Goal: Task Accomplishment & Management: Manage account settings

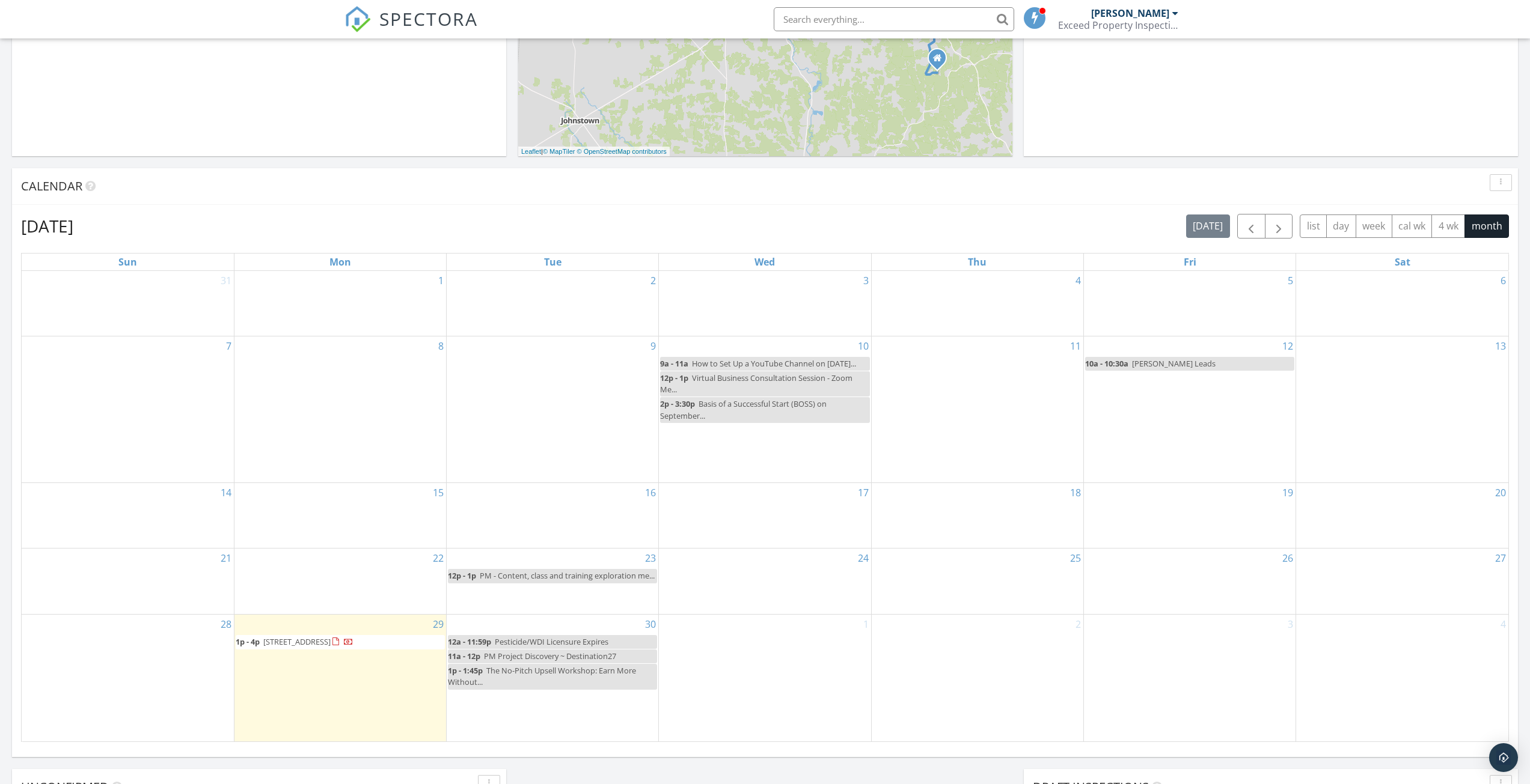
scroll to position [1112, 1549]
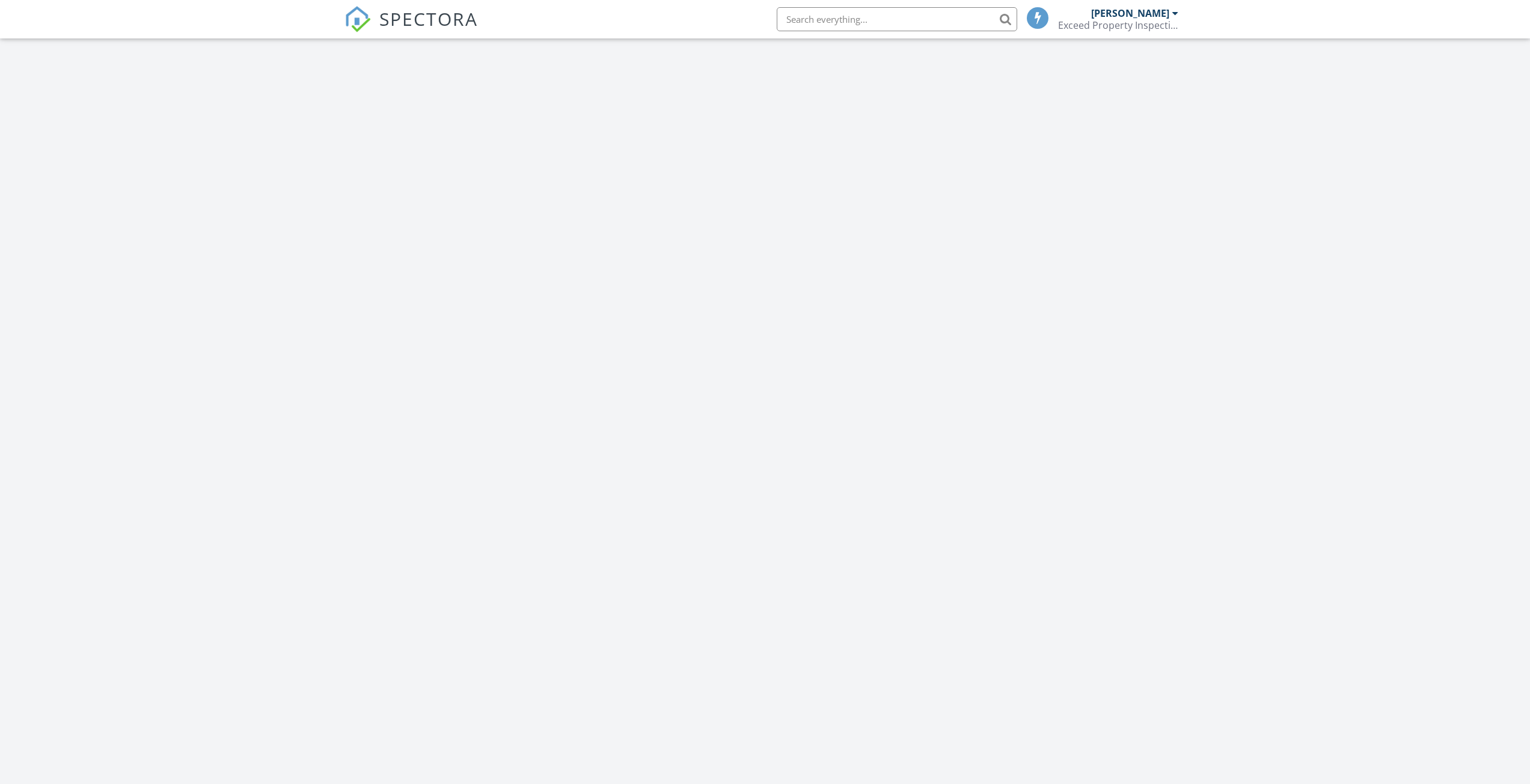
scroll to position [1112, 1549]
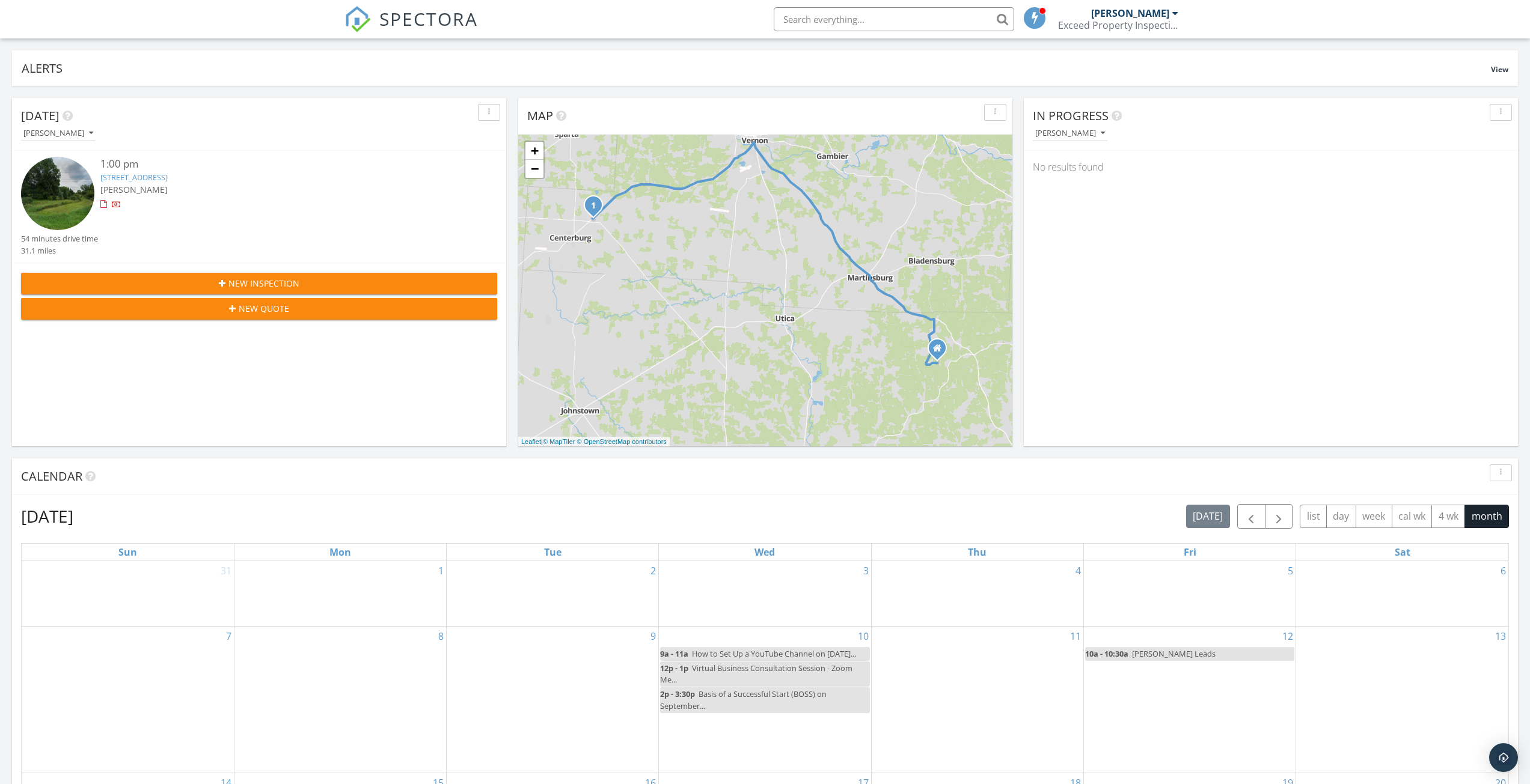
click at [168, 179] on link "[STREET_ADDRESS]" at bounding box center [134, 177] width 67 height 11
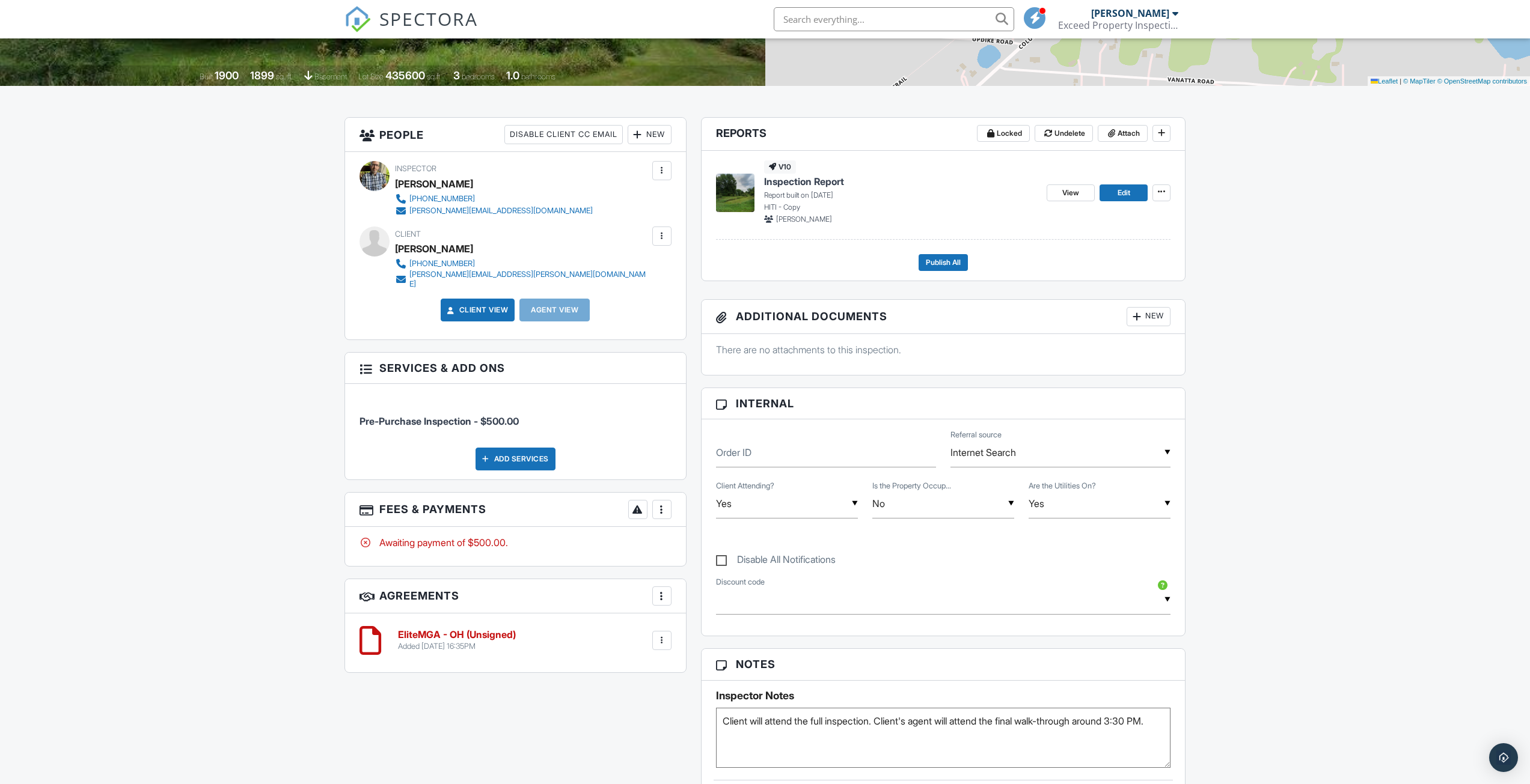
scroll to position [240, 0]
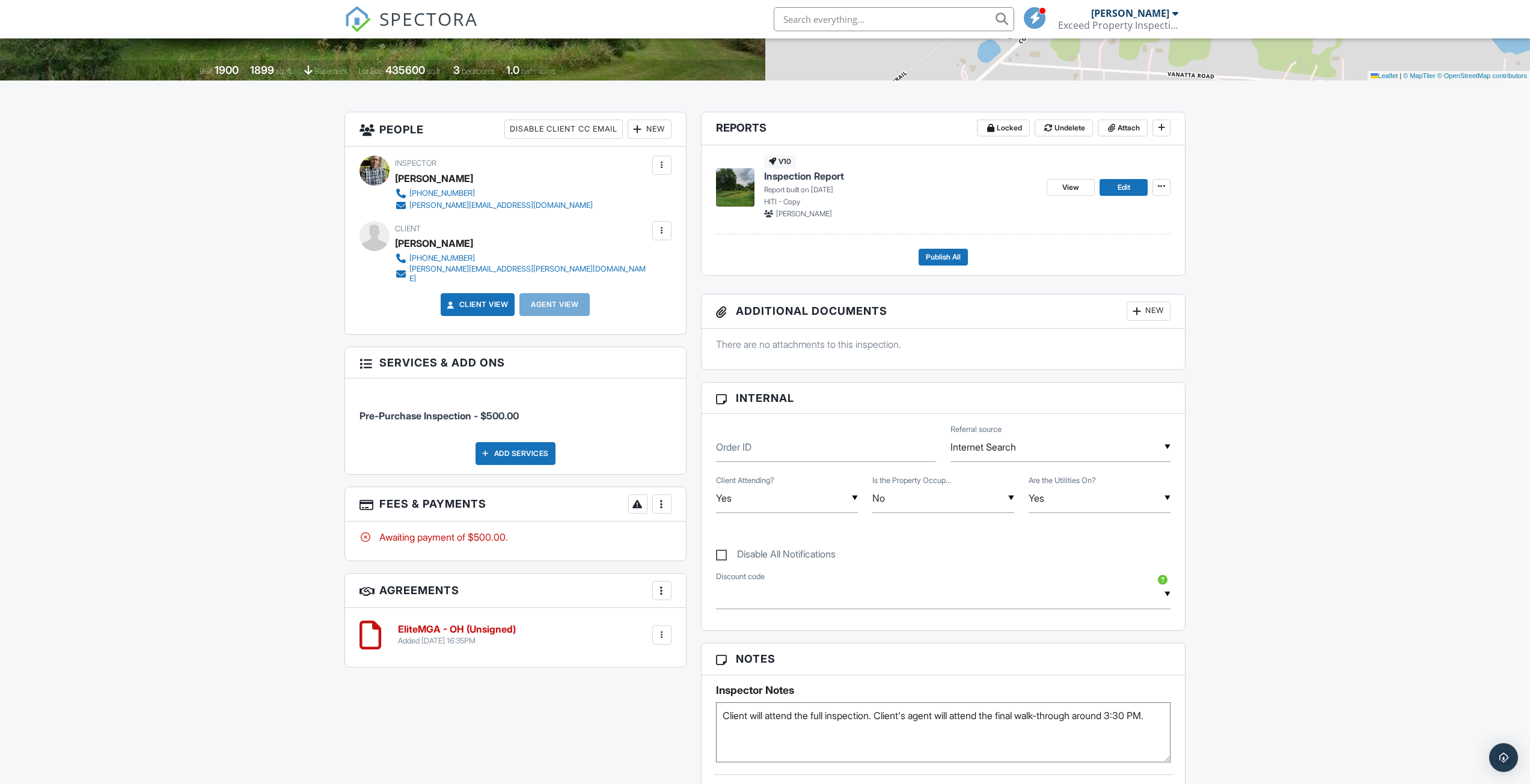
click at [458, 624] on h6 "EliteMGA - OH (Unsigned)" at bounding box center [456, 629] width 118 height 11
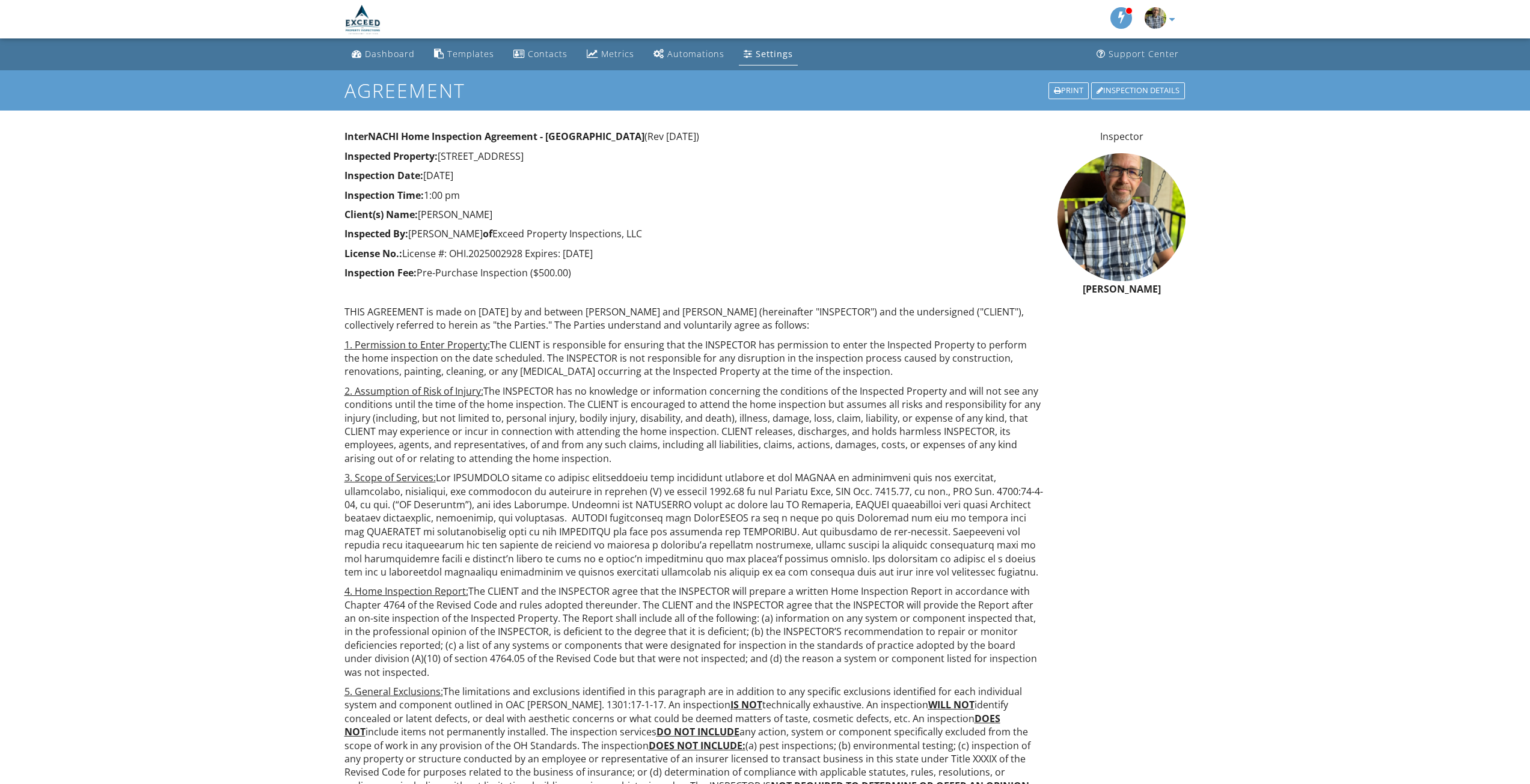
drag, startPoint x: 452, startPoint y: 255, endPoint x: 616, endPoint y: 257, distance: 164.0
click at [616, 257] on p "License No.: License #: OHI.2025002928 Expires: 06/10/2028" at bounding box center [694, 253] width 699 height 13
copy p "OHI.2025002928 Expires: 06/10/2028"
click at [623, 251] on p "License No.: License #: OHI.2025002928 Expires: 06/10/2028" at bounding box center [694, 253] width 699 height 13
drag, startPoint x: 450, startPoint y: 252, endPoint x: 623, endPoint y: 257, distance: 173.1
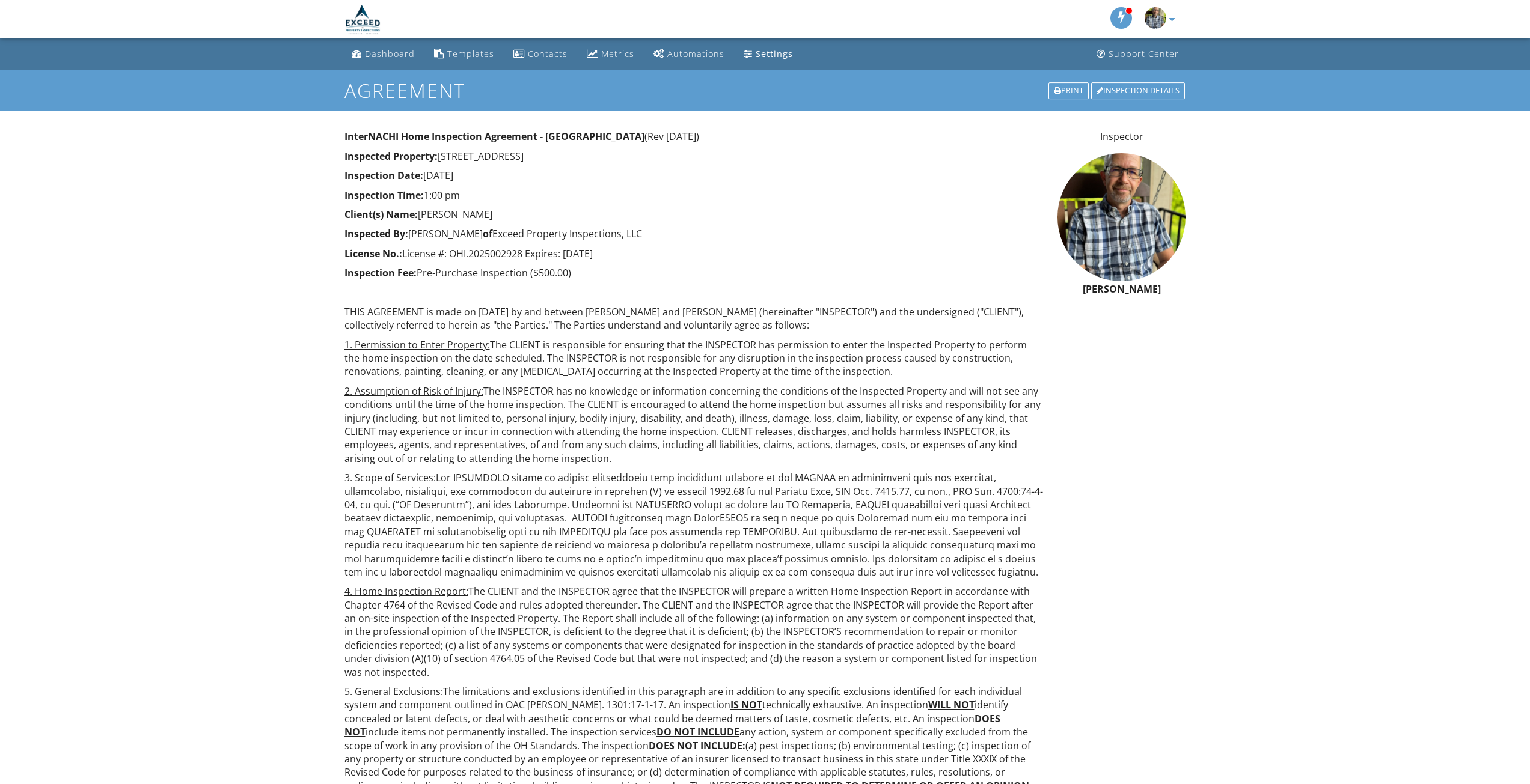
click at [623, 257] on p "License No.: License #: OHI.2025002928 Expires: 06/10/2028" at bounding box center [694, 253] width 699 height 13
click at [452, 251] on p "License No.: License #: OHI.2025002928 Expires: 06/10/2028" at bounding box center [694, 253] width 699 height 13
click at [689, 56] on div "Automations" at bounding box center [696, 53] width 57 height 12
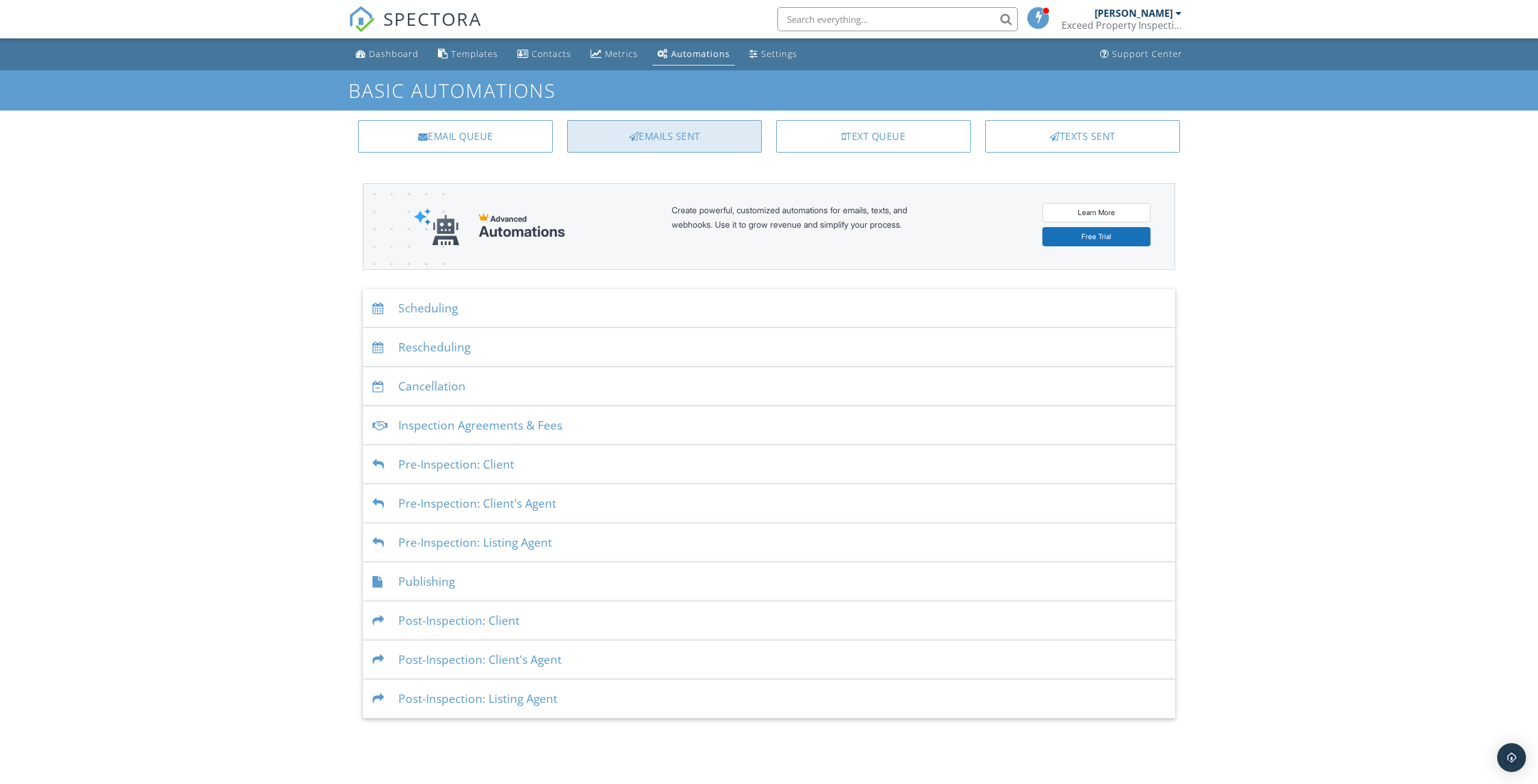
click at [676, 141] on div "Emails Sent" at bounding box center [665, 136] width 195 height 32
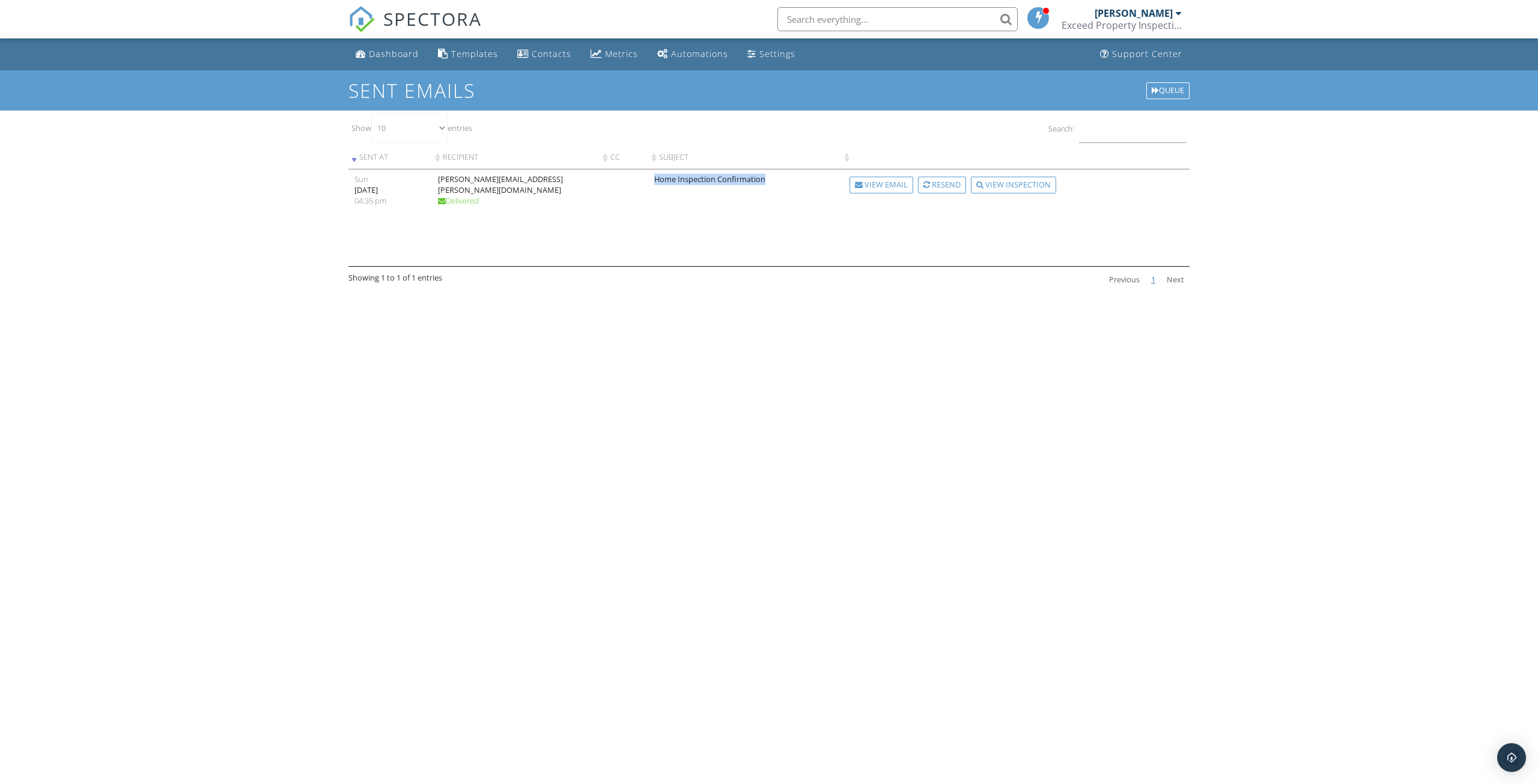
drag, startPoint x: 655, startPoint y: 180, endPoint x: 772, endPoint y: 182, distance: 117.0
click at [772, 182] on td "Home Inspection Confirmation" at bounding box center [745, 217] width 193 height 97
click at [703, 176] on td "Home Inspection Confirmation" at bounding box center [745, 217] width 193 height 97
drag, startPoint x: 656, startPoint y: 182, endPoint x: 767, endPoint y: 177, distance: 111.1
click at [767, 177] on td "Home Inspection Confirmation" at bounding box center [745, 217] width 193 height 97
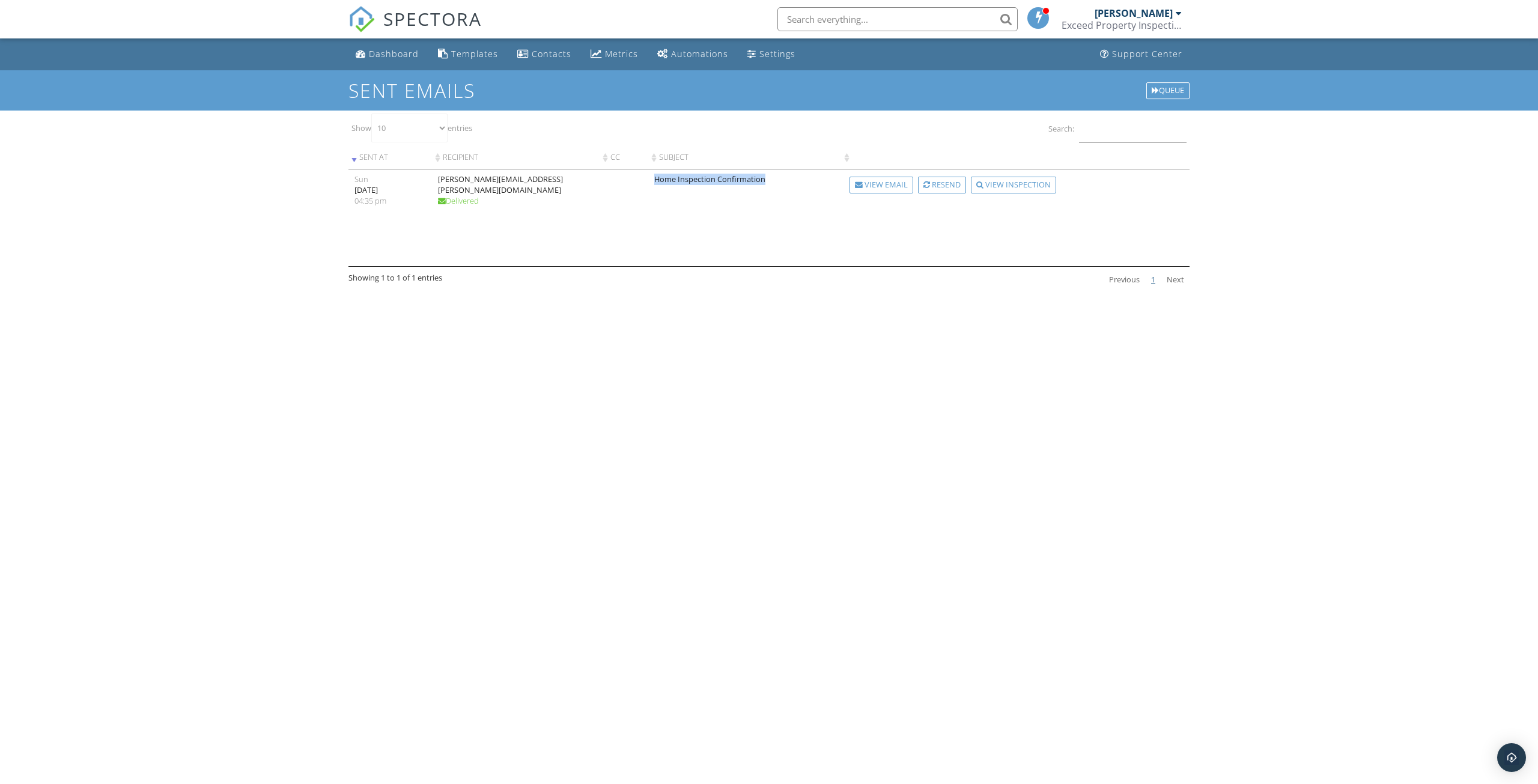
click at [665, 212] on td "Home Inspection Confirmation" at bounding box center [745, 217] width 193 height 97
click at [888, 183] on div "View Email" at bounding box center [882, 185] width 63 height 17
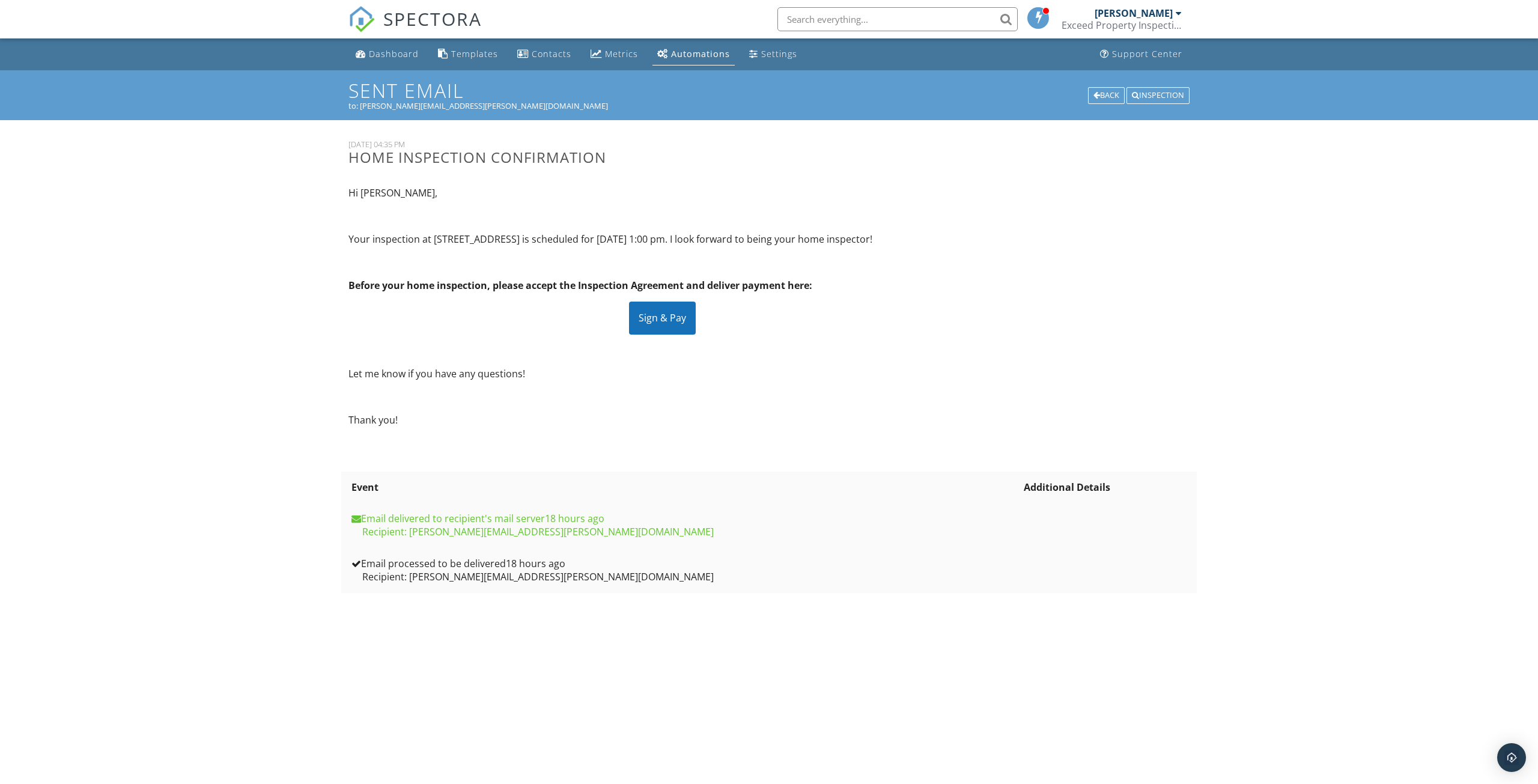
drag, startPoint x: 381, startPoint y: 54, endPoint x: 359, endPoint y: 60, distance: 22.8
click at [381, 54] on div "Dashboard" at bounding box center [394, 53] width 50 height 12
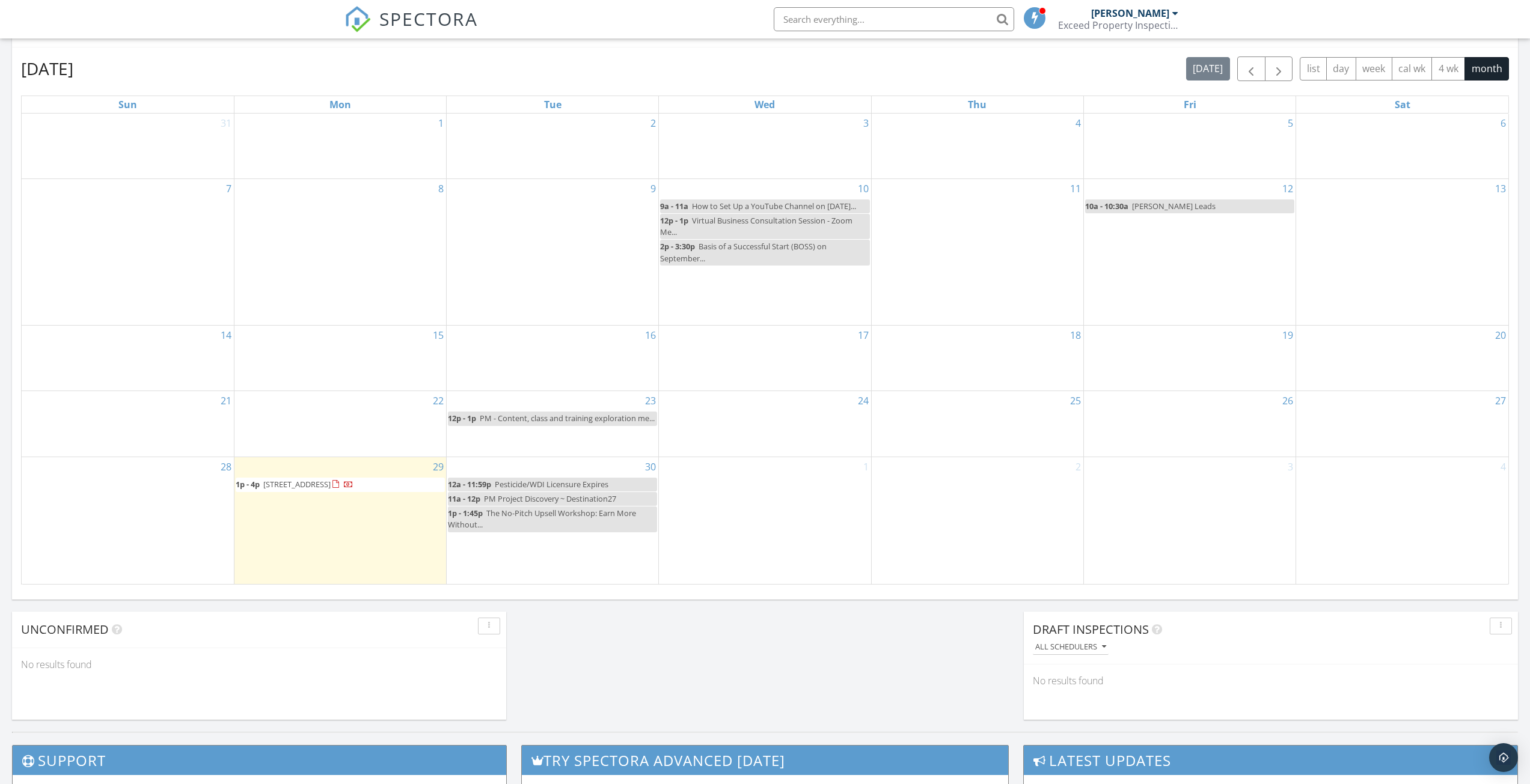
scroll to position [496, 0]
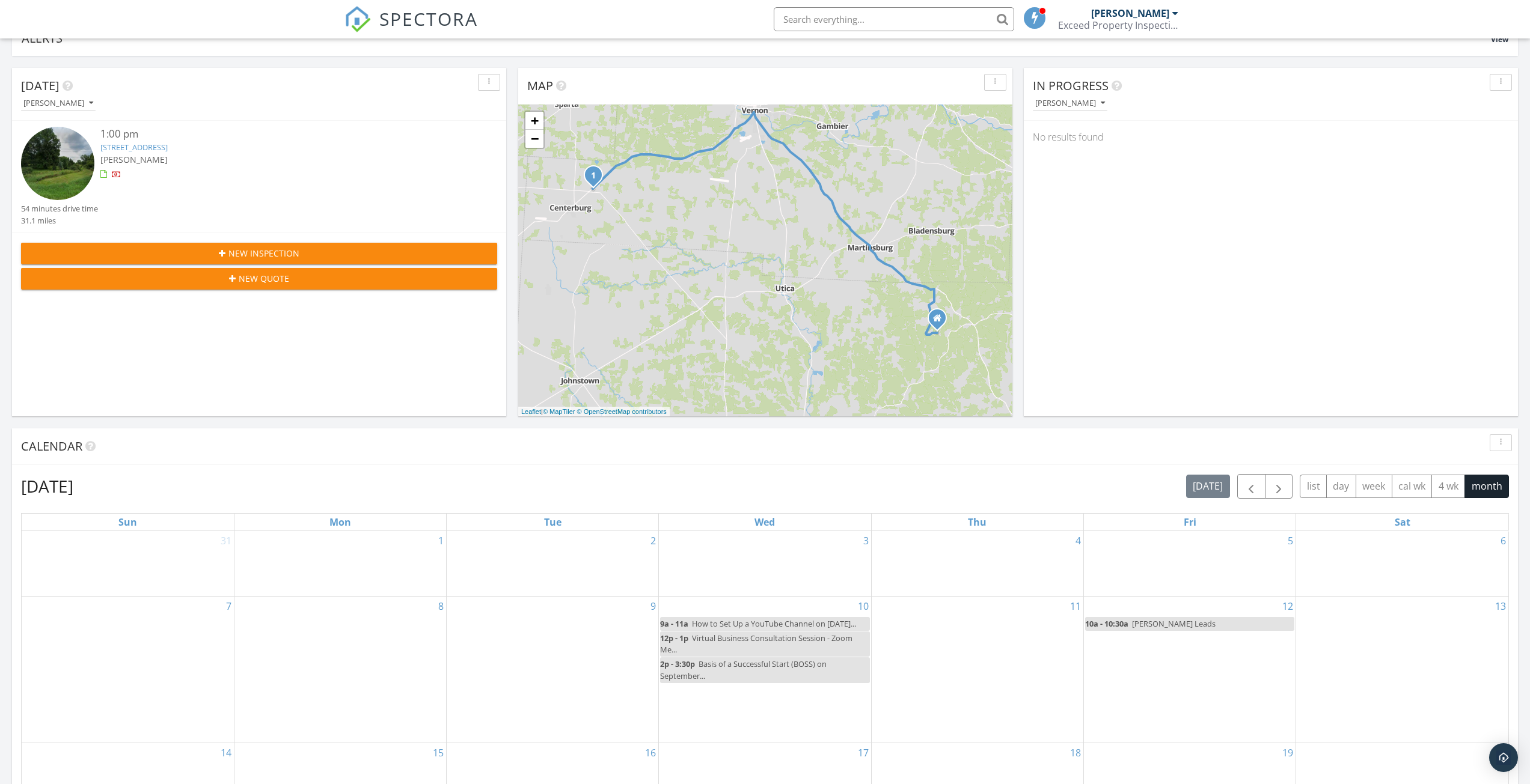
scroll to position [10, 0]
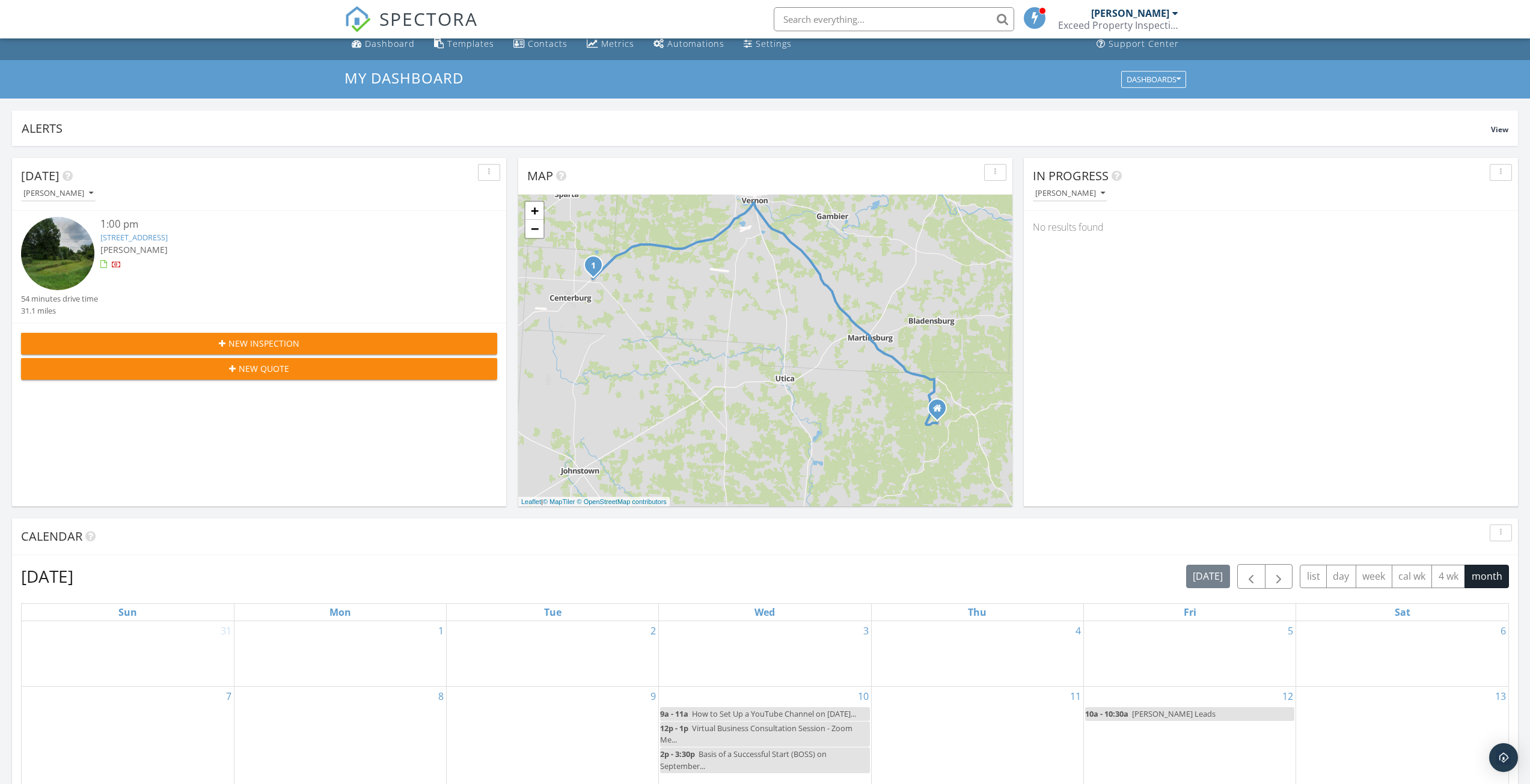
click at [73, 238] on img at bounding box center [57, 254] width 73 height 73
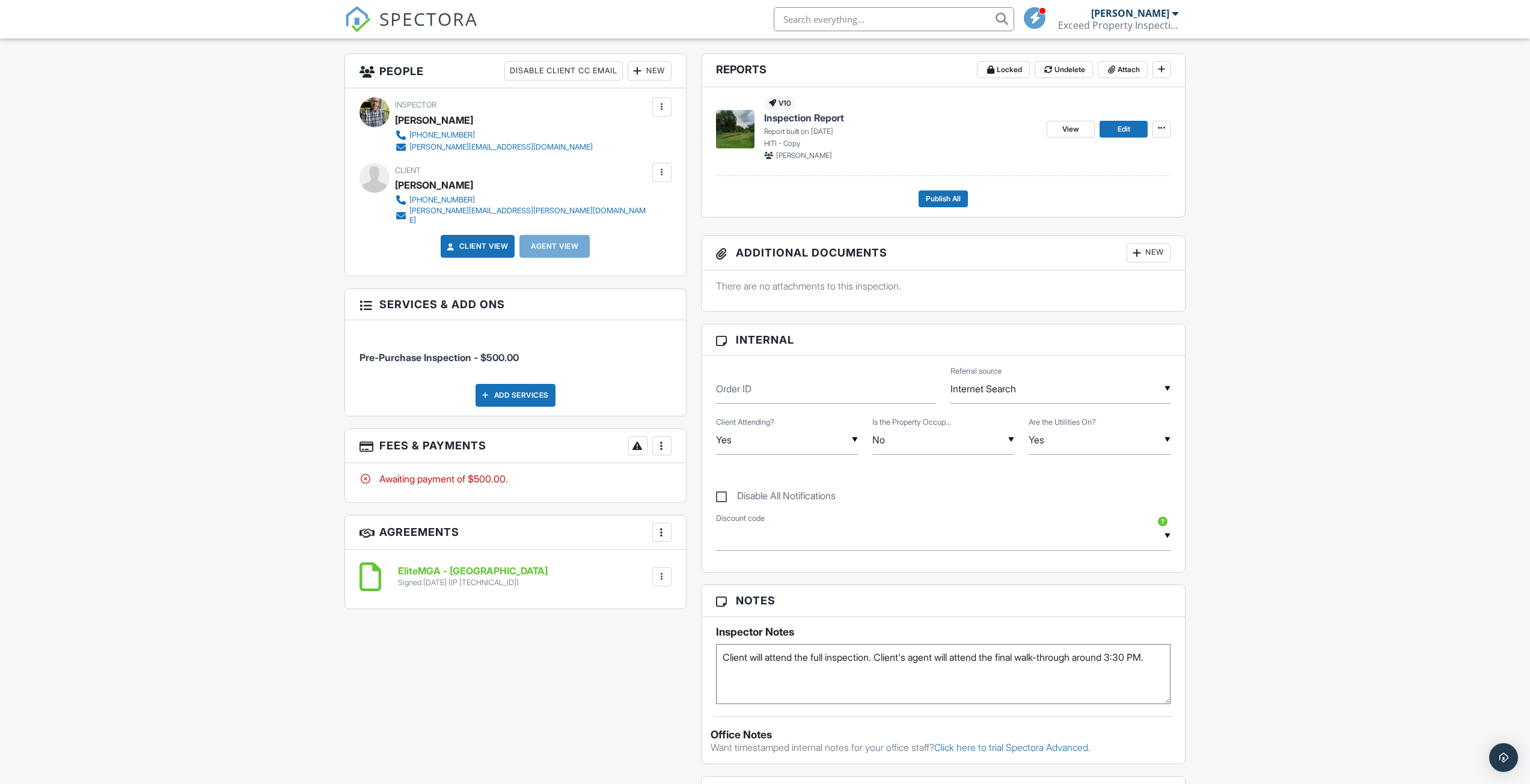
scroll to position [301, 0]
click at [403, 564] on h6 "EliteMGA - OH" at bounding box center [473, 570] width 150 height 11
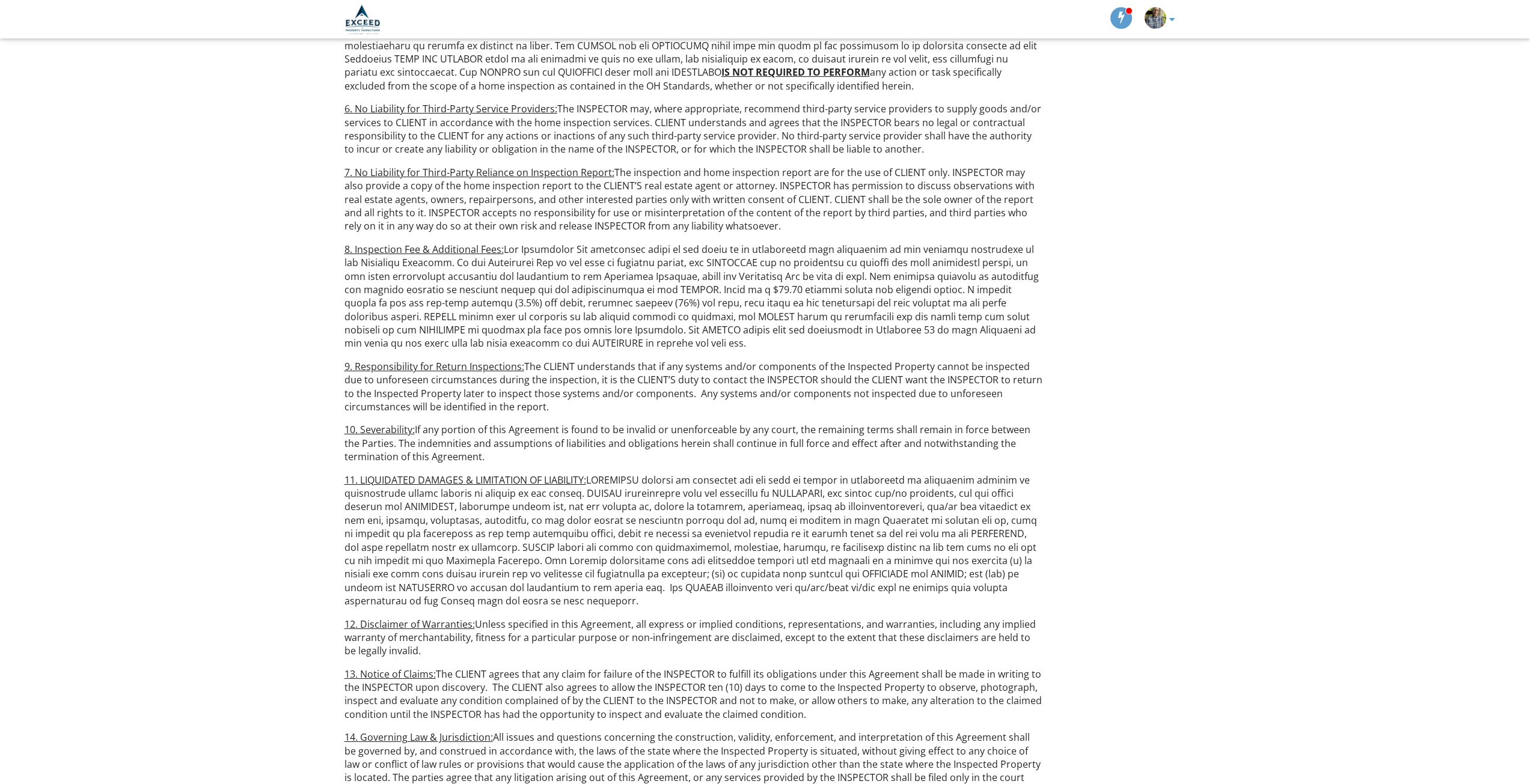
scroll to position [1232, 0]
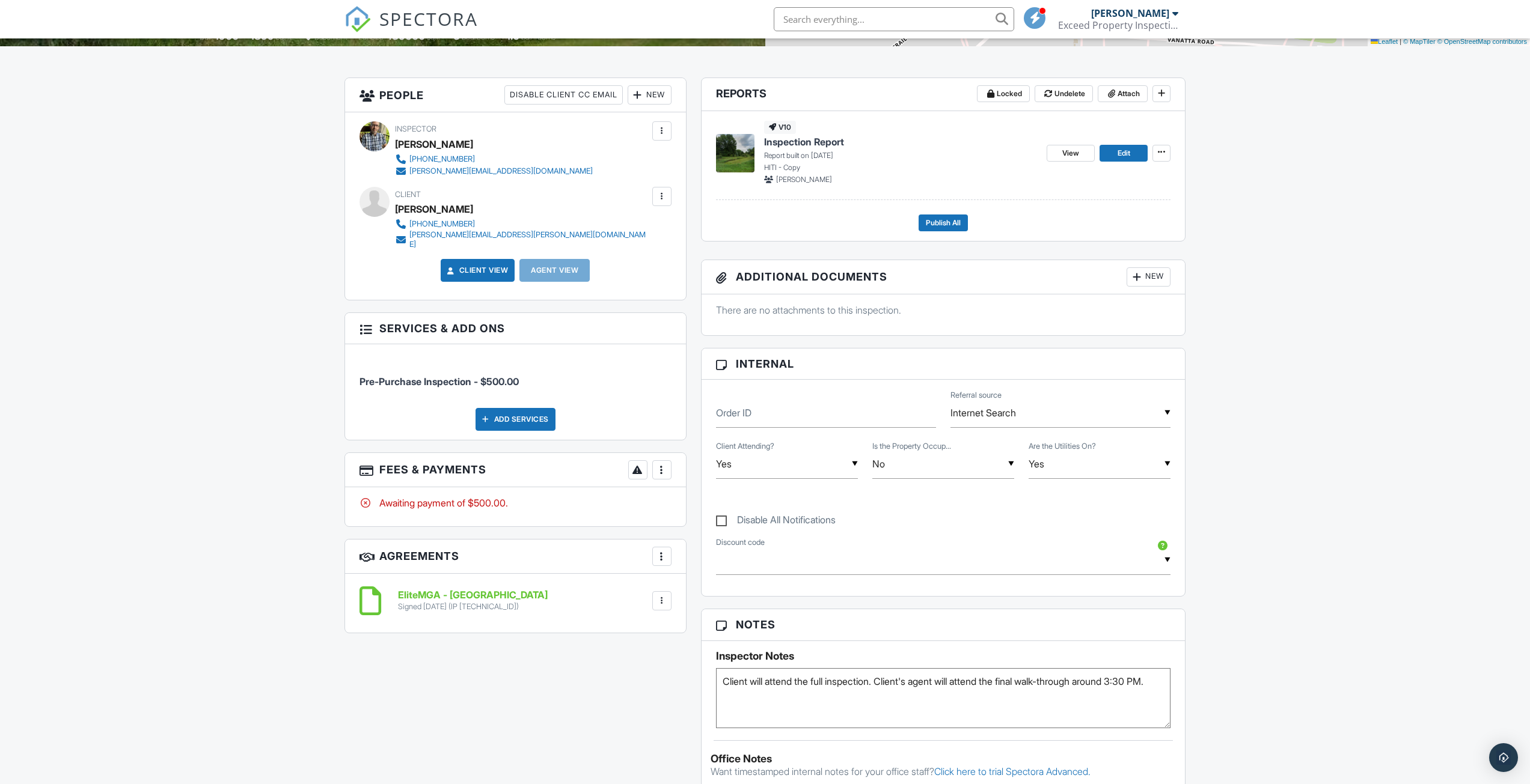
scroll to position [360, 0]
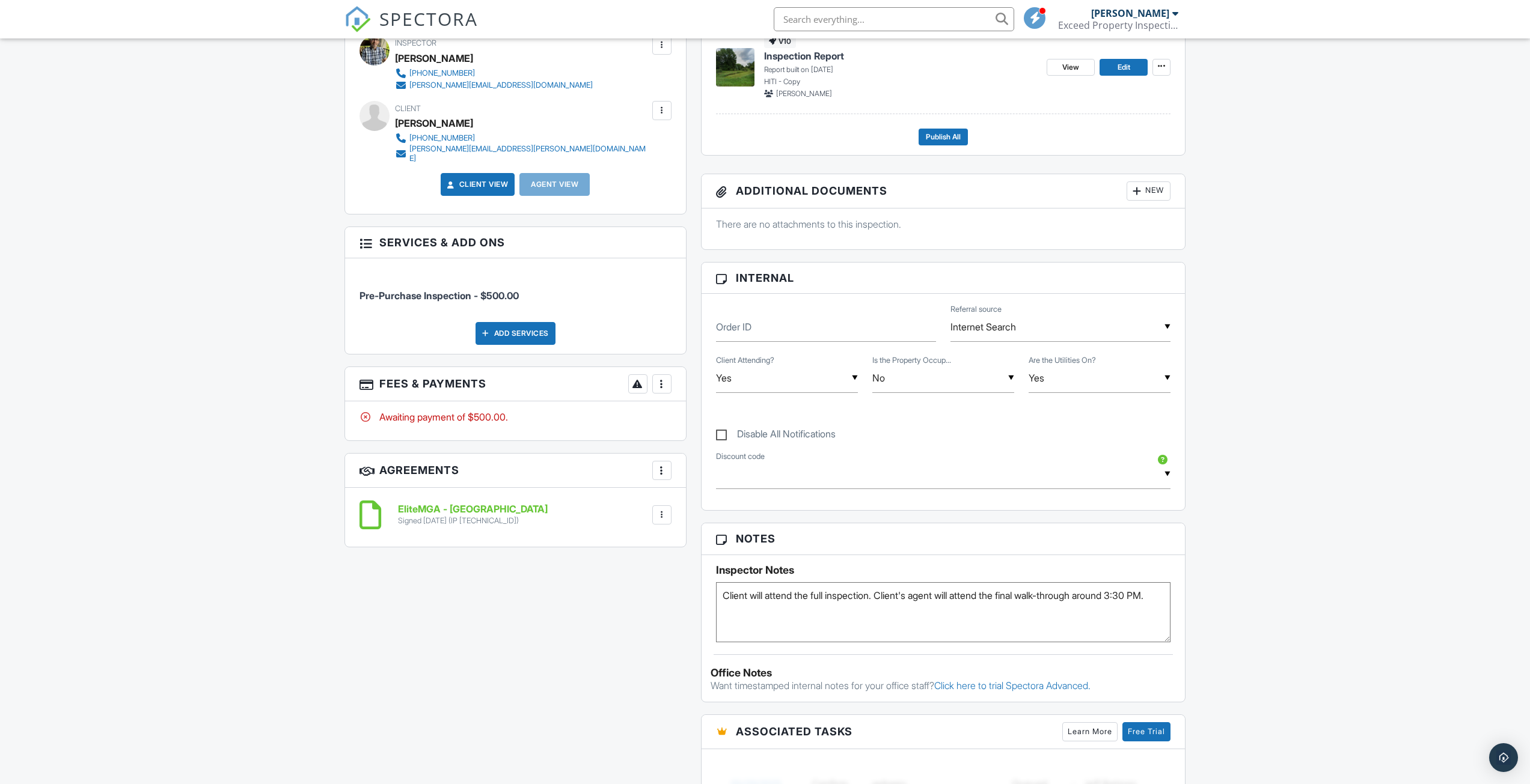
click at [418, 504] on h6 "EliteMGA - [GEOGRAPHIC_DATA]" at bounding box center [473, 510] width 150 height 11
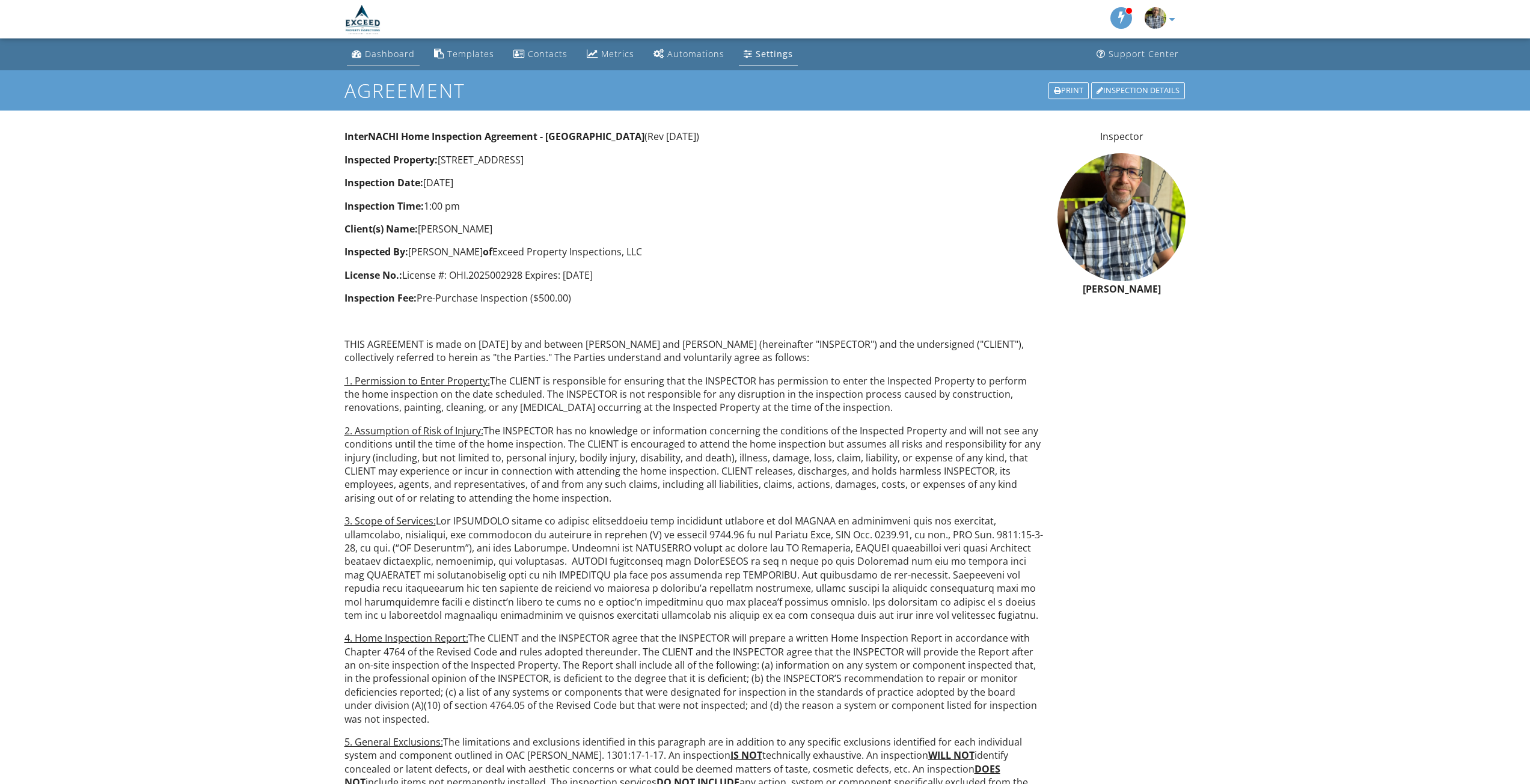
click at [379, 49] on div "Dashboard" at bounding box center [390, 53] width 50 height 12
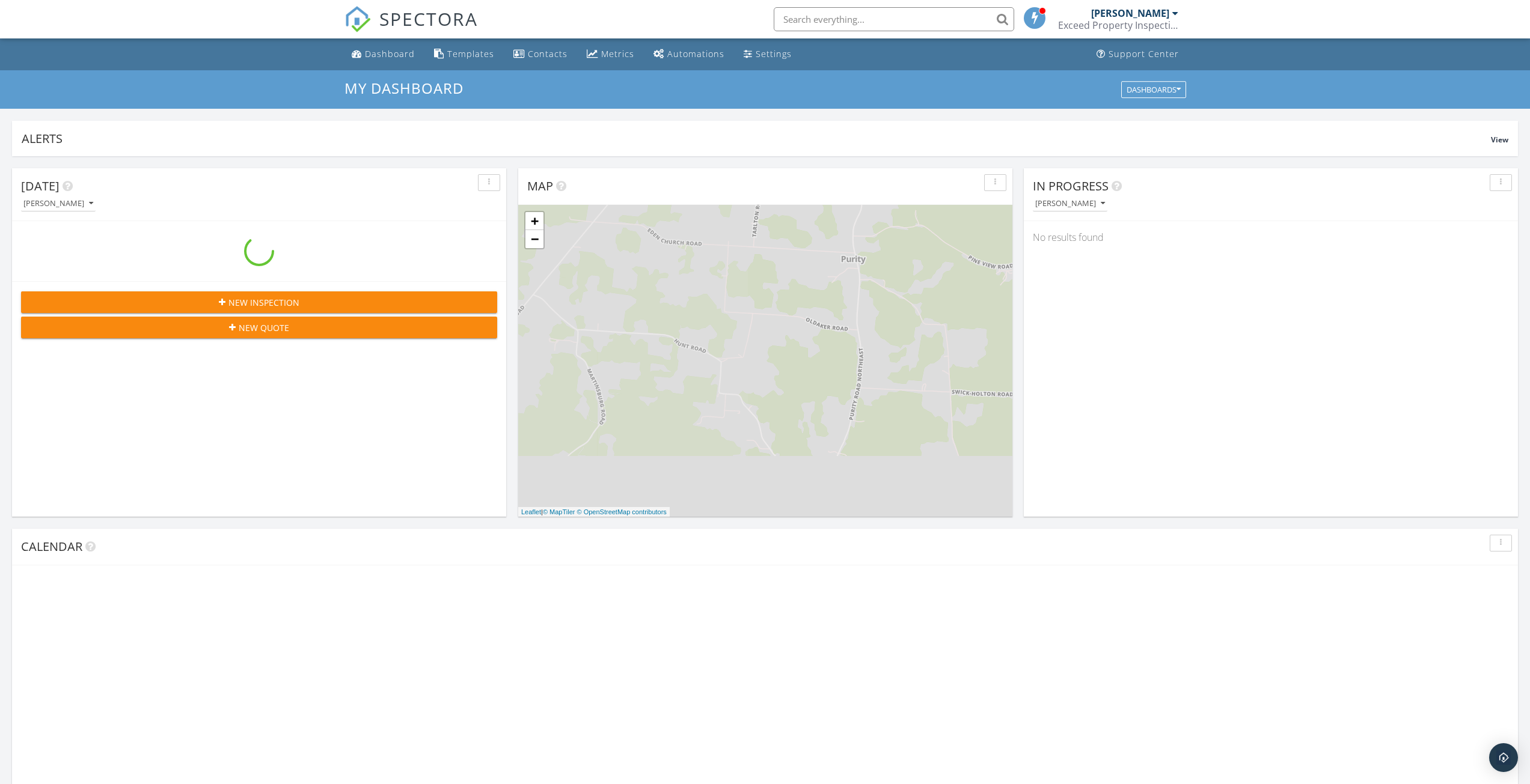
scroll to position [1112, 1549]
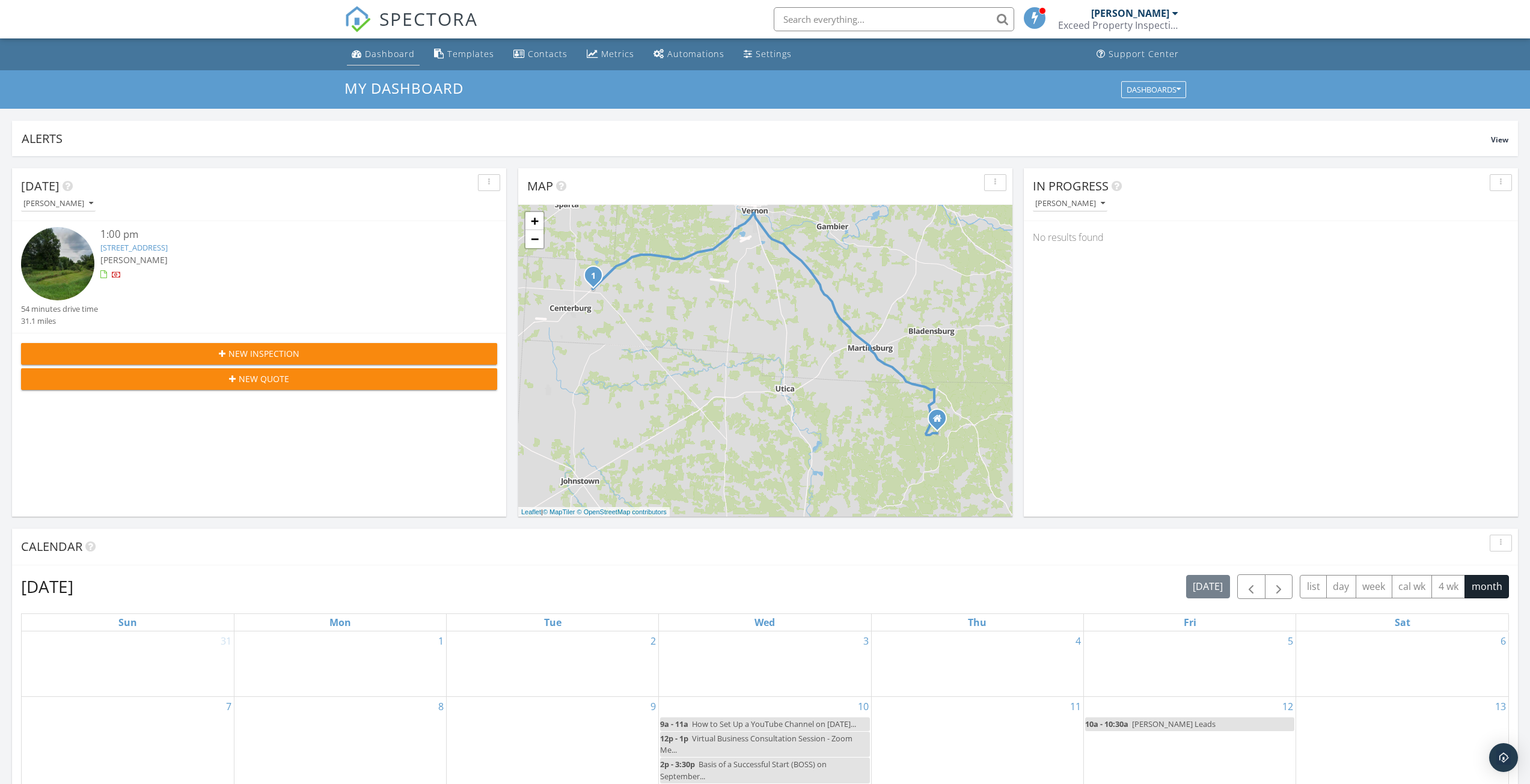
click at [381, 56] on div "Dashboard" at bounding box center [390, 53] width 50 height 12
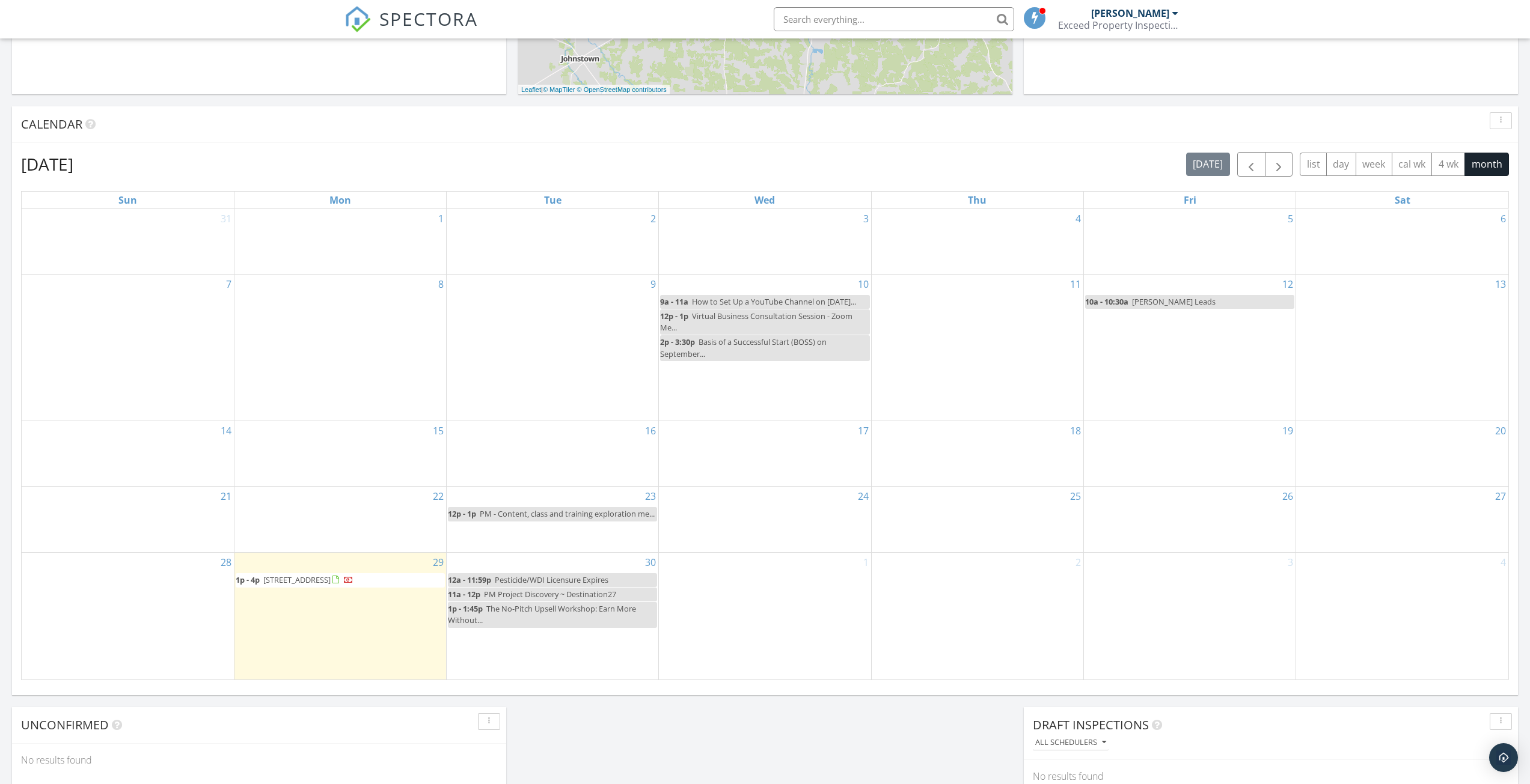
scroll to position [421, 0]
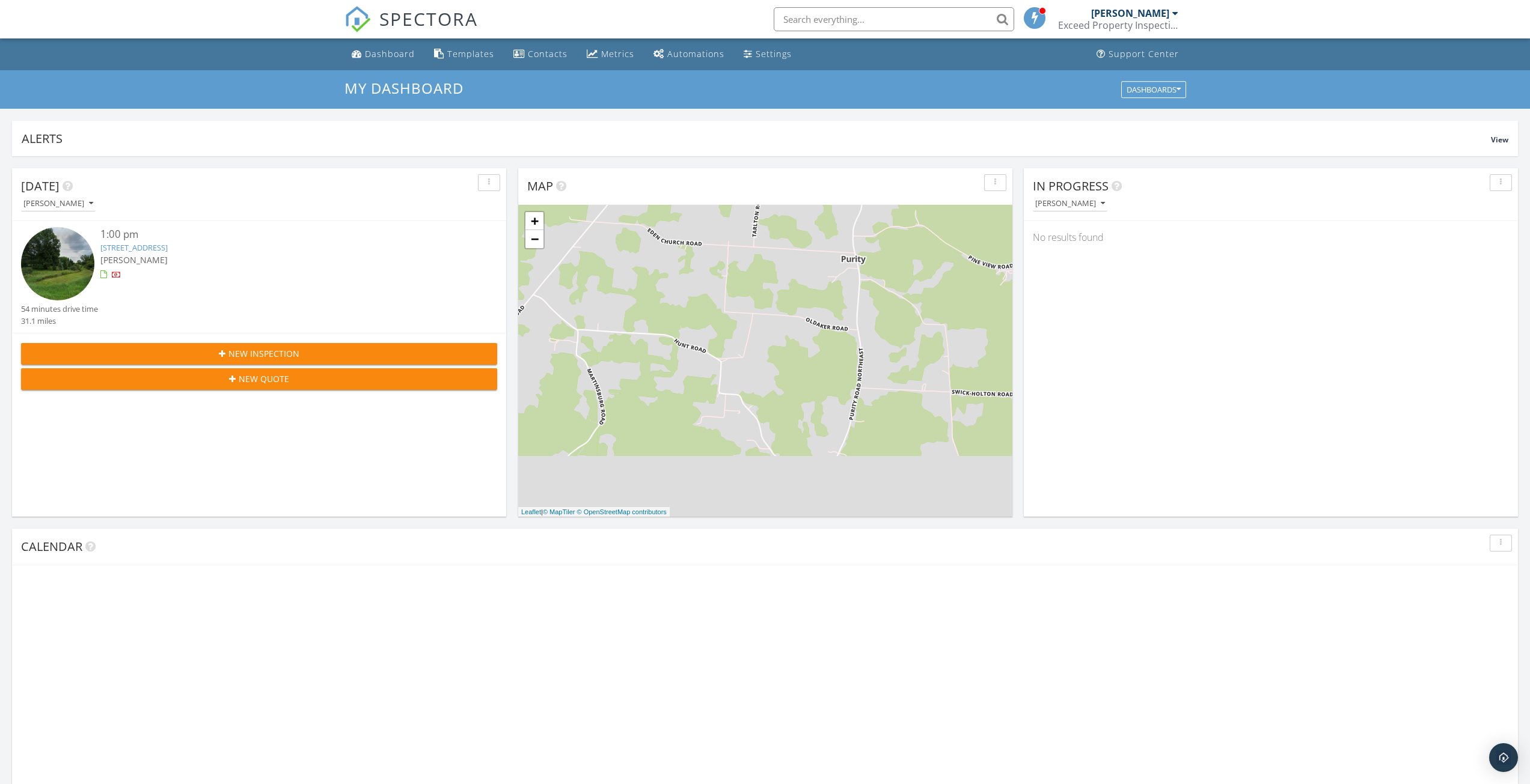
scroll to position [6, 6]
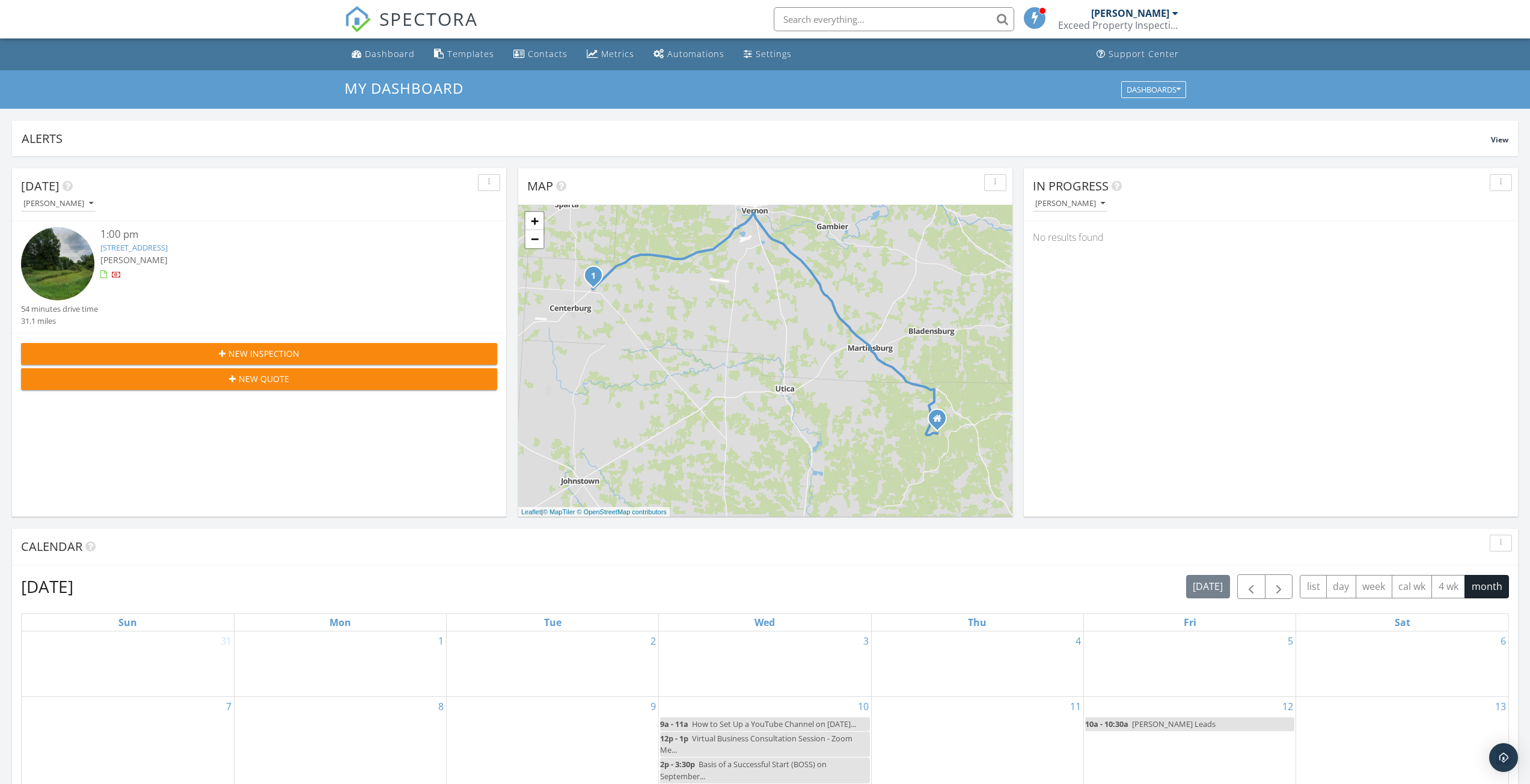
click at [1031, 19] on span at bounding box center [1035, 18] width 12 height 11
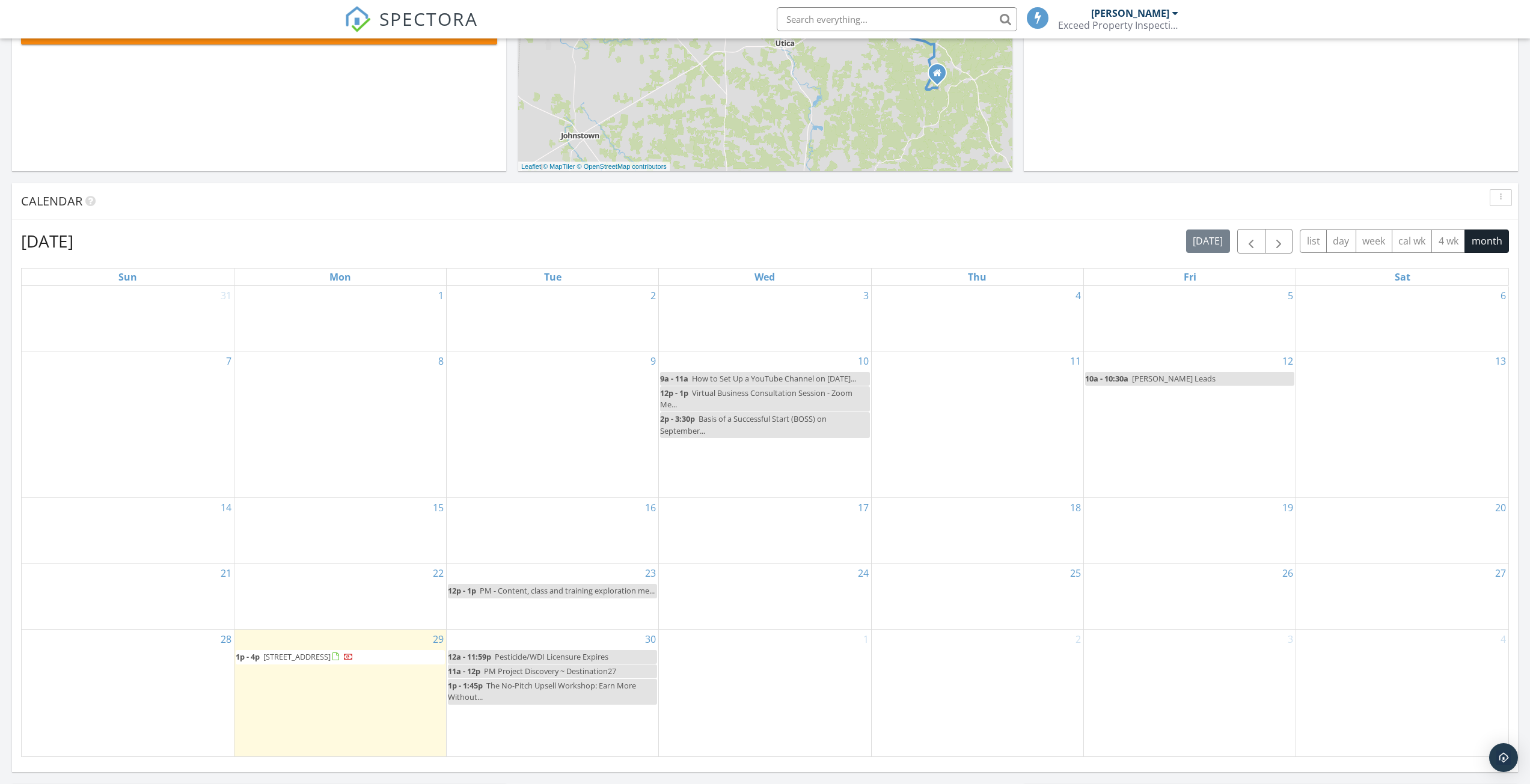
scroll to position [360, 0]
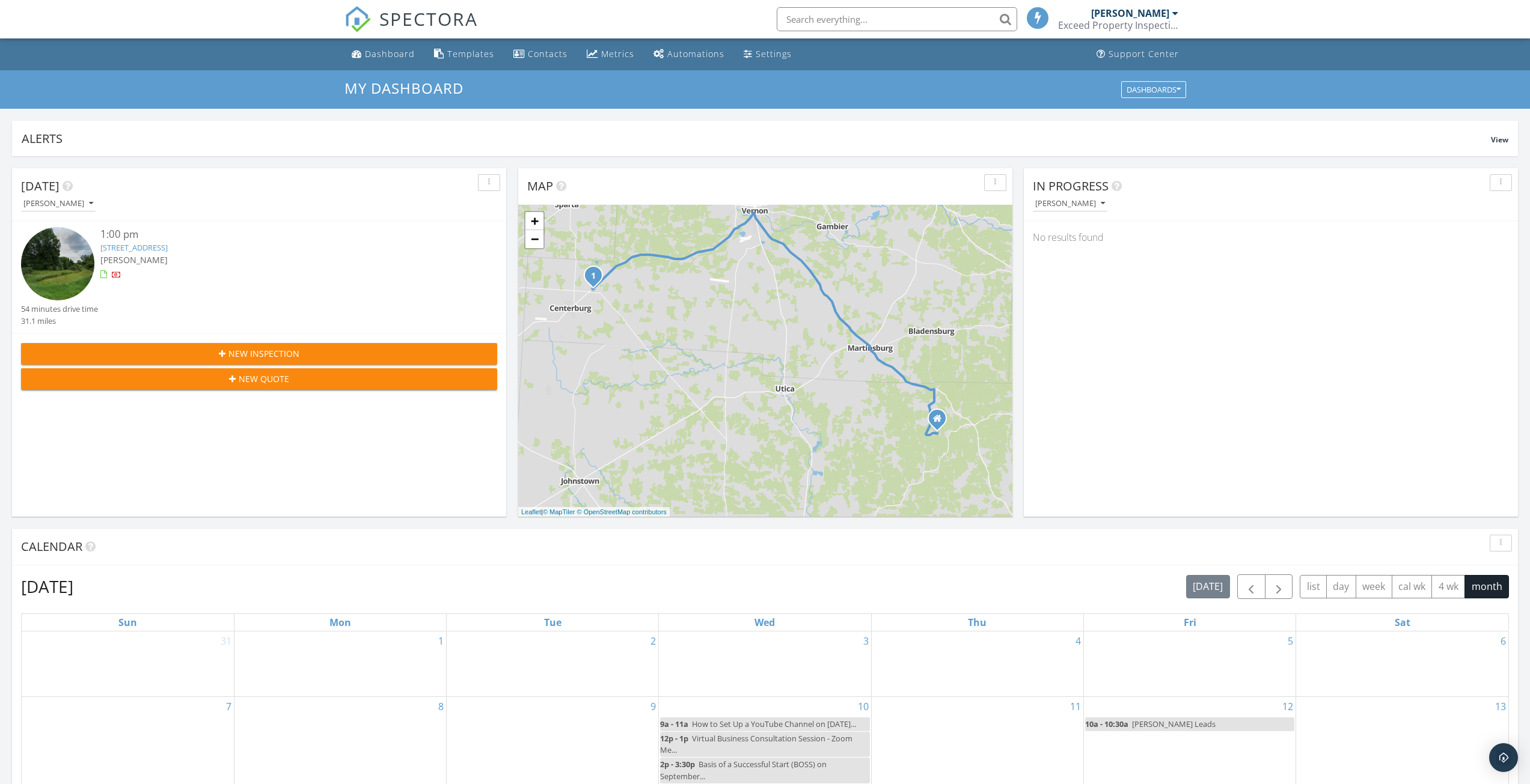
click at [158, 247] on link "[STREET_ADDRESS]" at bounding box center [134, 247] width 67 height 11
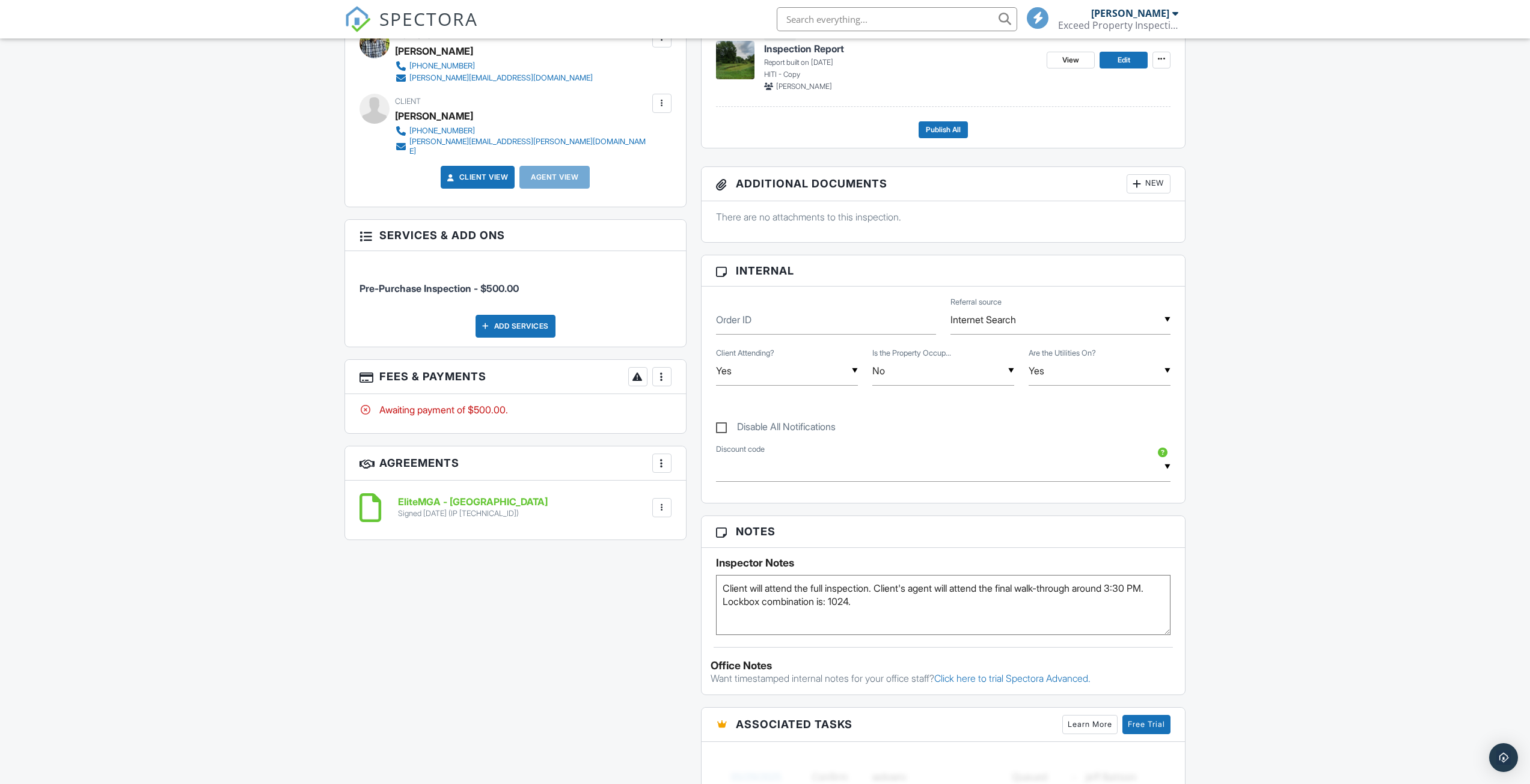
scroll to position [421, 0]
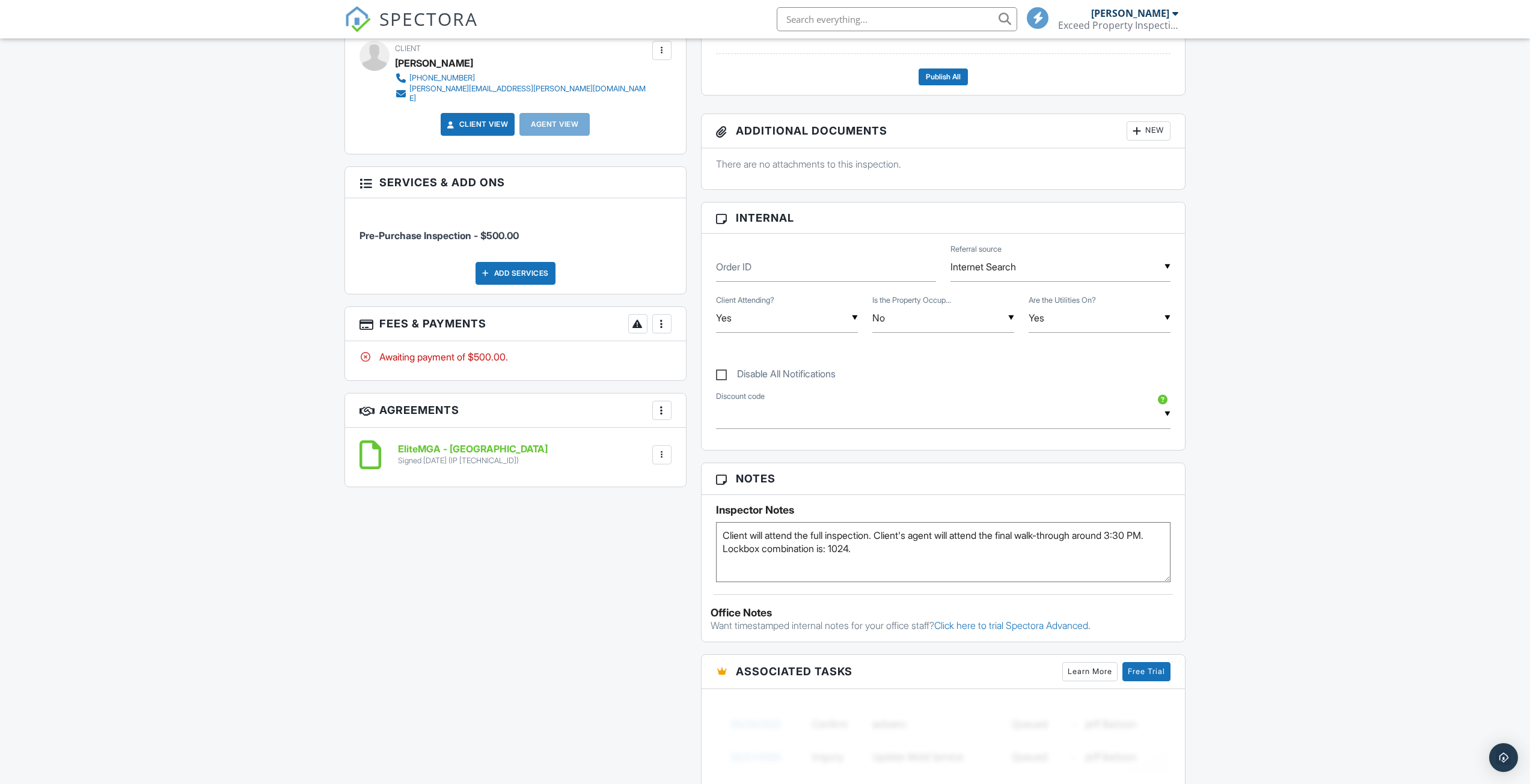
type textarea "Client will attend the full inspection. Client's agent will attend the final wa…"
click at [1285, 568] on div "Dashboard Templates Contacts Metrics Automations Settings Support Center Inspec…" at bounding box center [765, 418] width 1530 height 1600
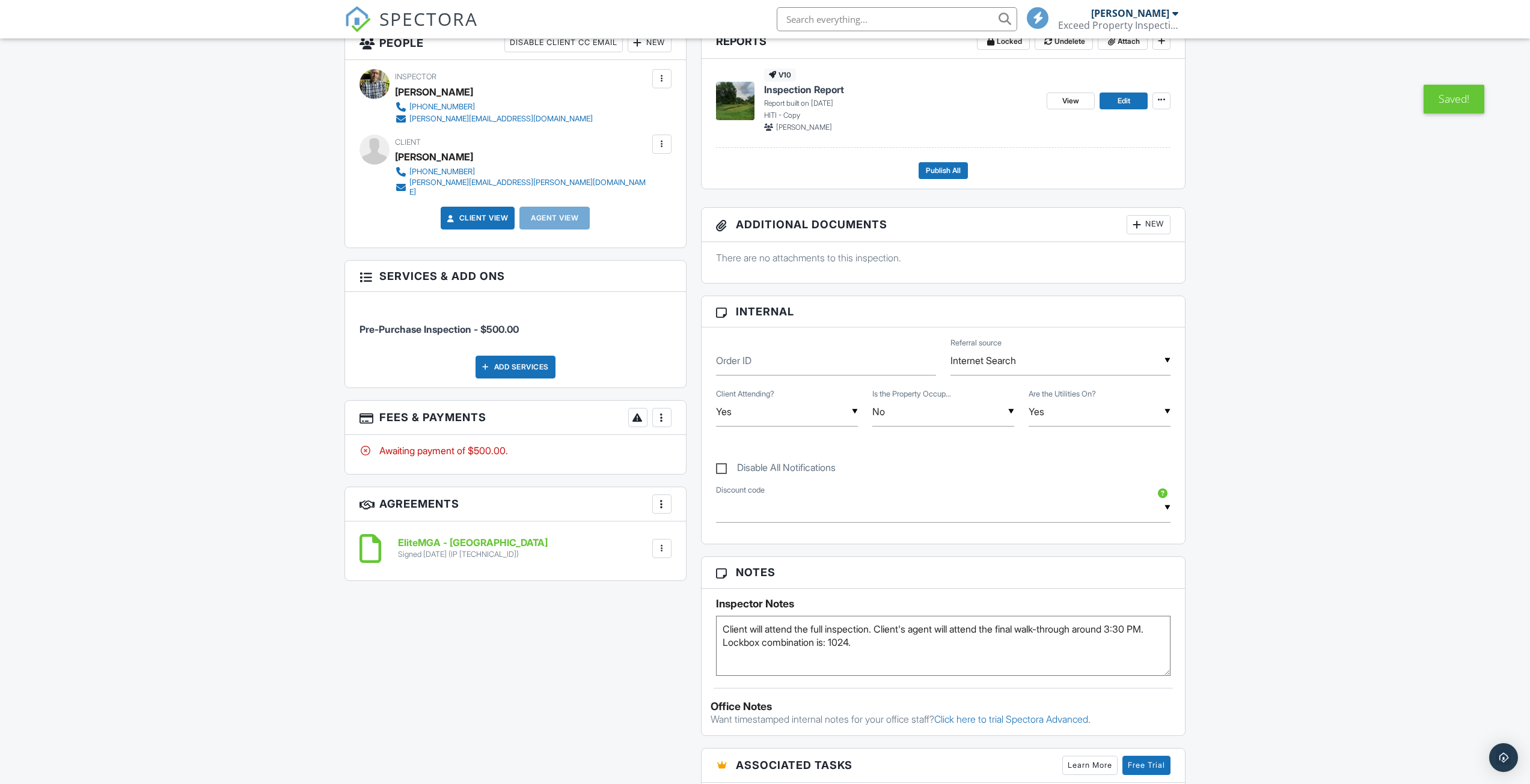
scroll to position [120, 0]
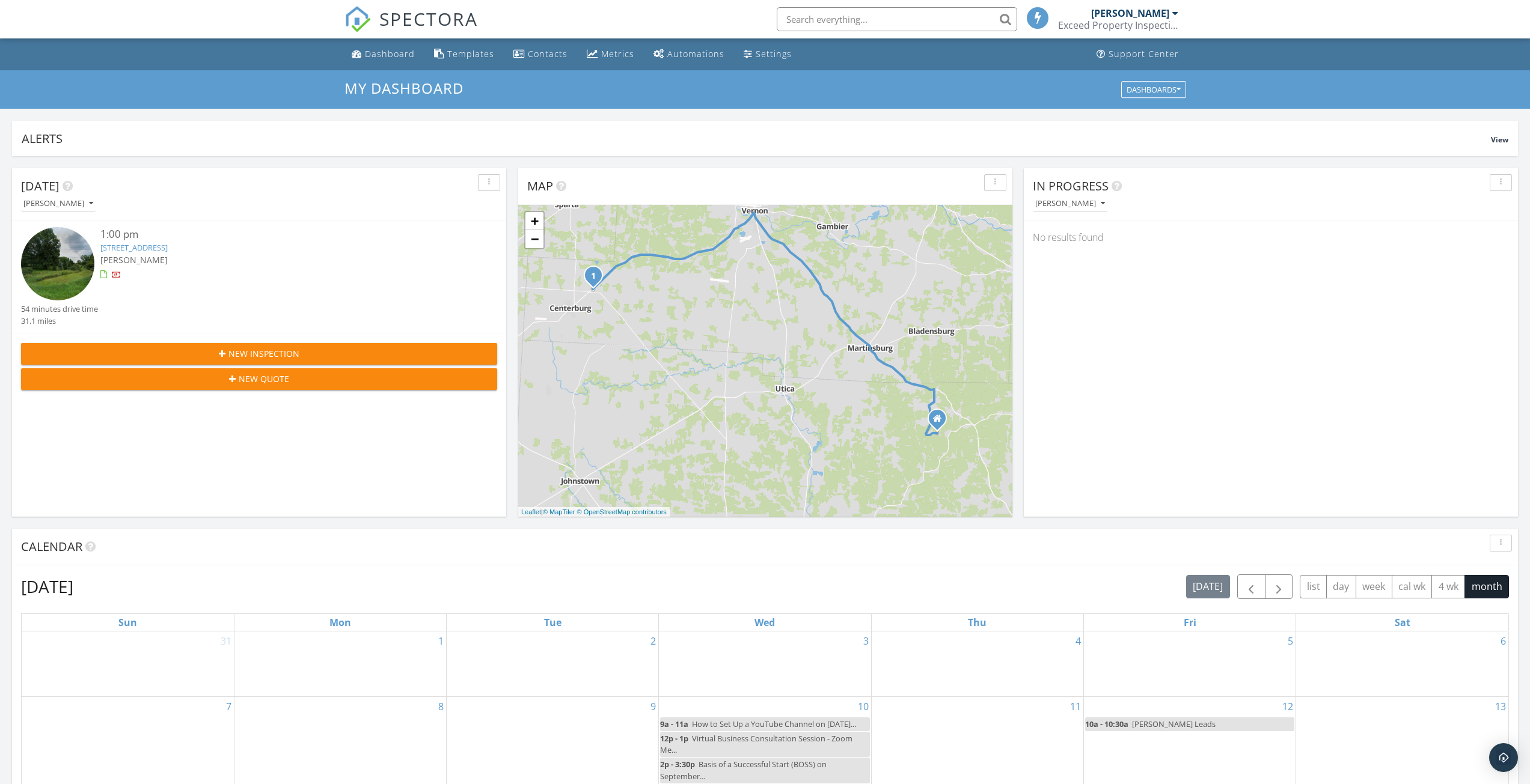
click at [151, 247] on link "5502 Columbus Rd, Centerburg, OH 43011" at bounding box center [134, 247] width 67 height 11
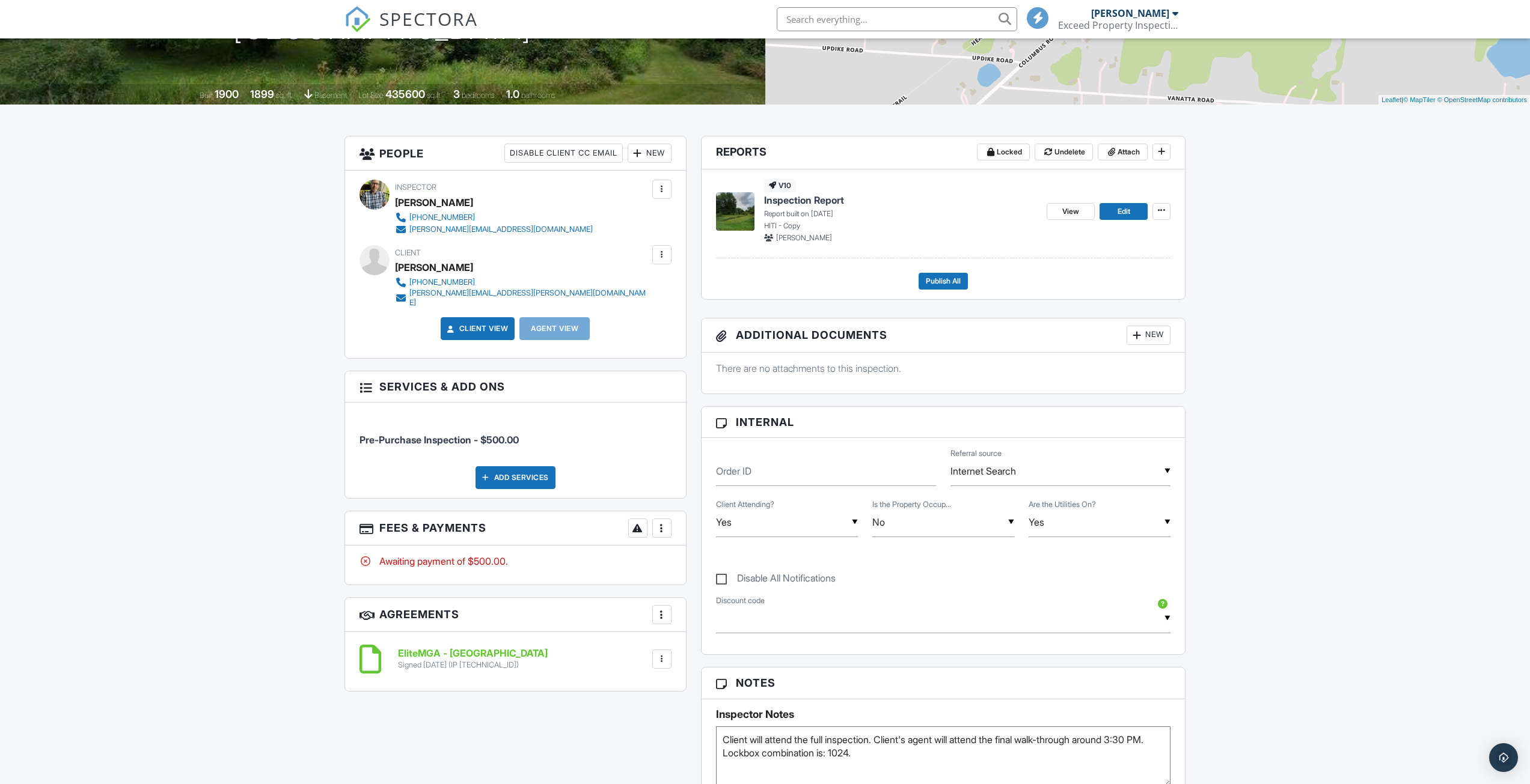
scroll to position [120, 0]
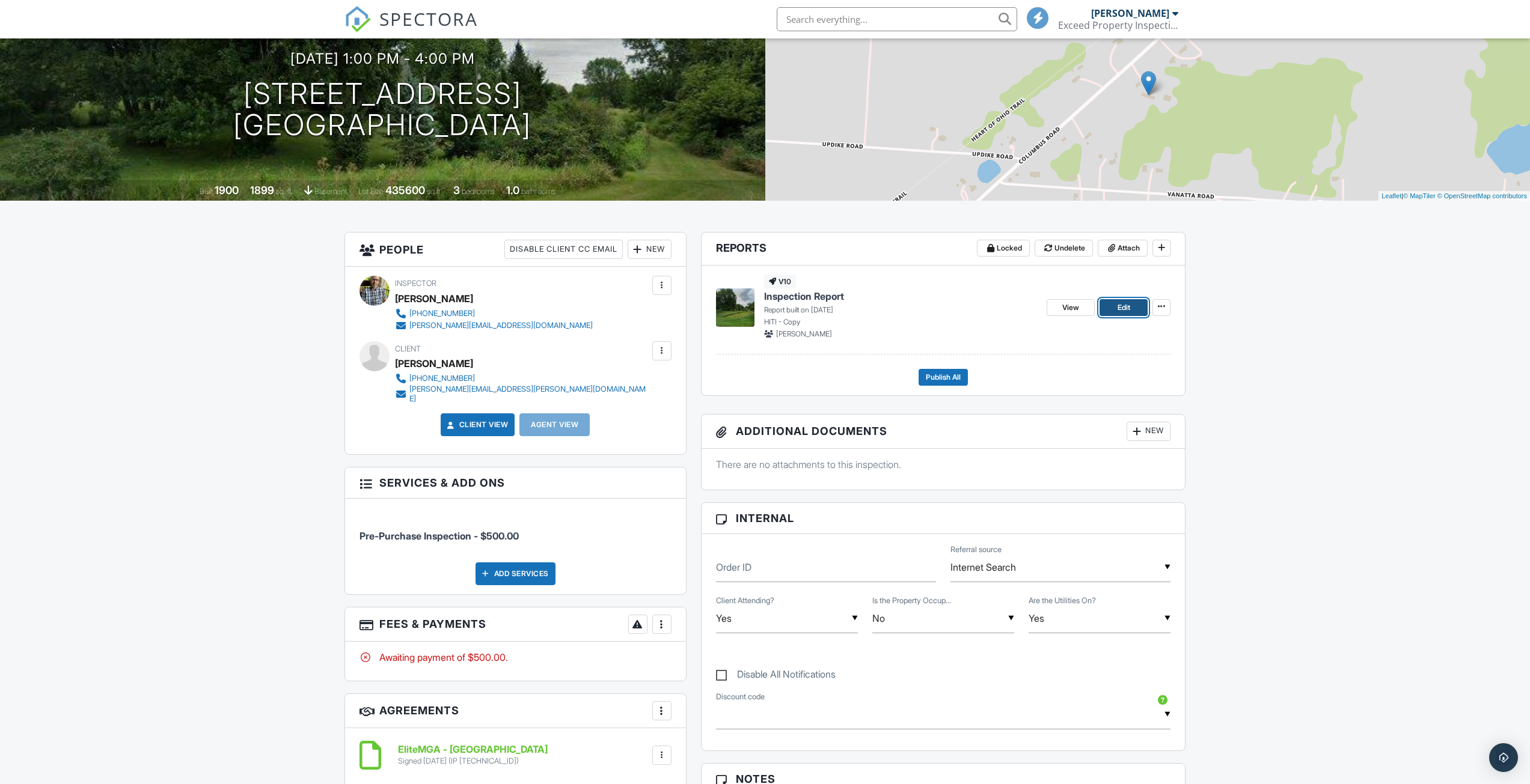
click at [1115, 309] on link "Edit" at bounding box center [1123, 308] width 48 height 17
